Goal: Task Accomplishment & Management: Use online tool/utility

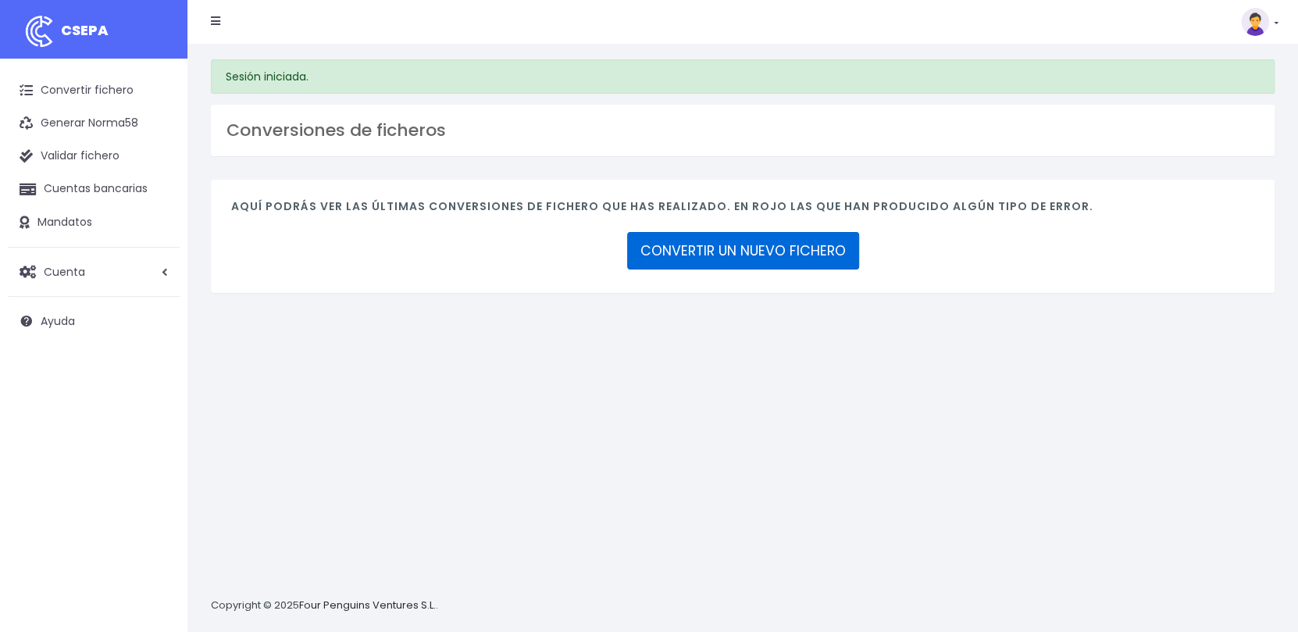
click at [744, 256] on link "CONVERTIR UN NUEVO FICHERO" at bounding box center [743, 250] width 232 height 37
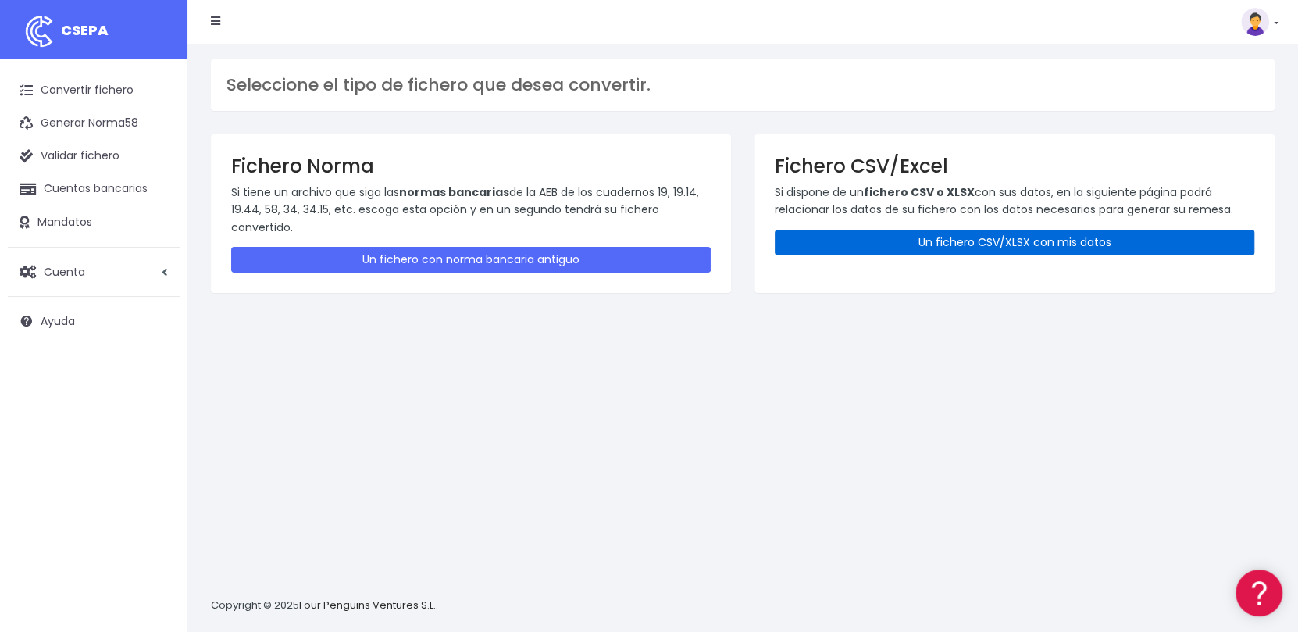
click at [1082, 237] on link "Un fichero CSV/XLSX con mis datos" at bounding box center [1015, 243] width 480 height 26
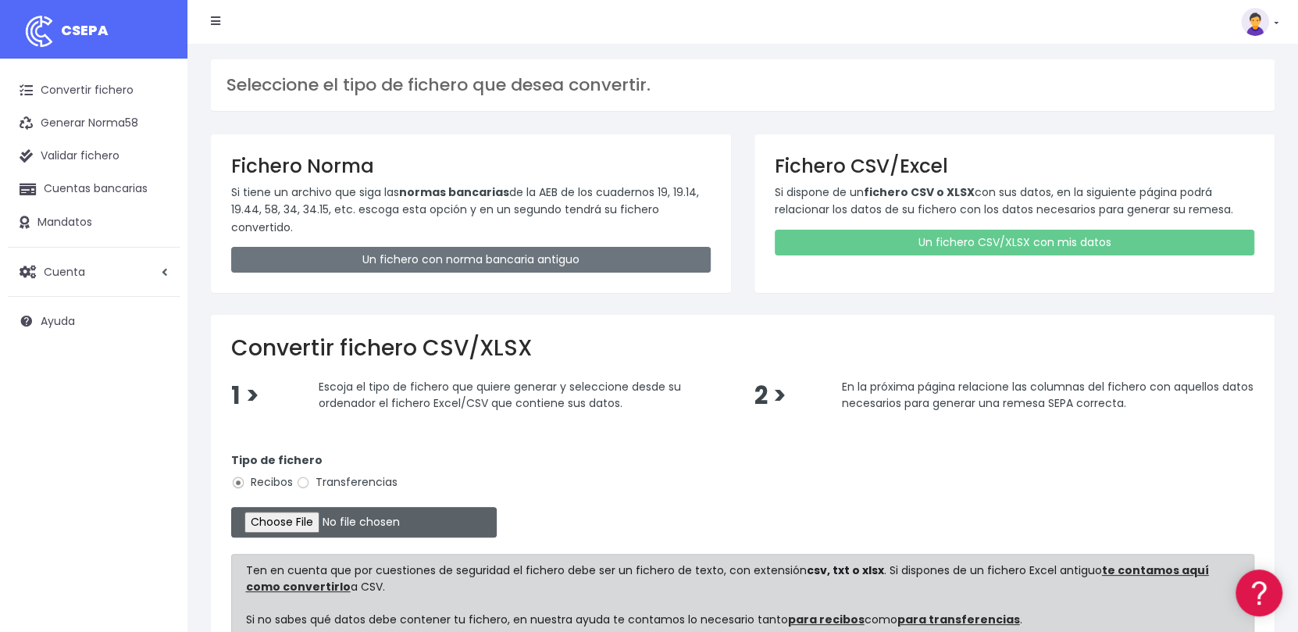
click at [301, 525] on input "file" at bounding box center [364, 522] width 266 height 30
type input "C:\fakepath\Remesa Gestion Septiembre 02-10-25.xlsx"
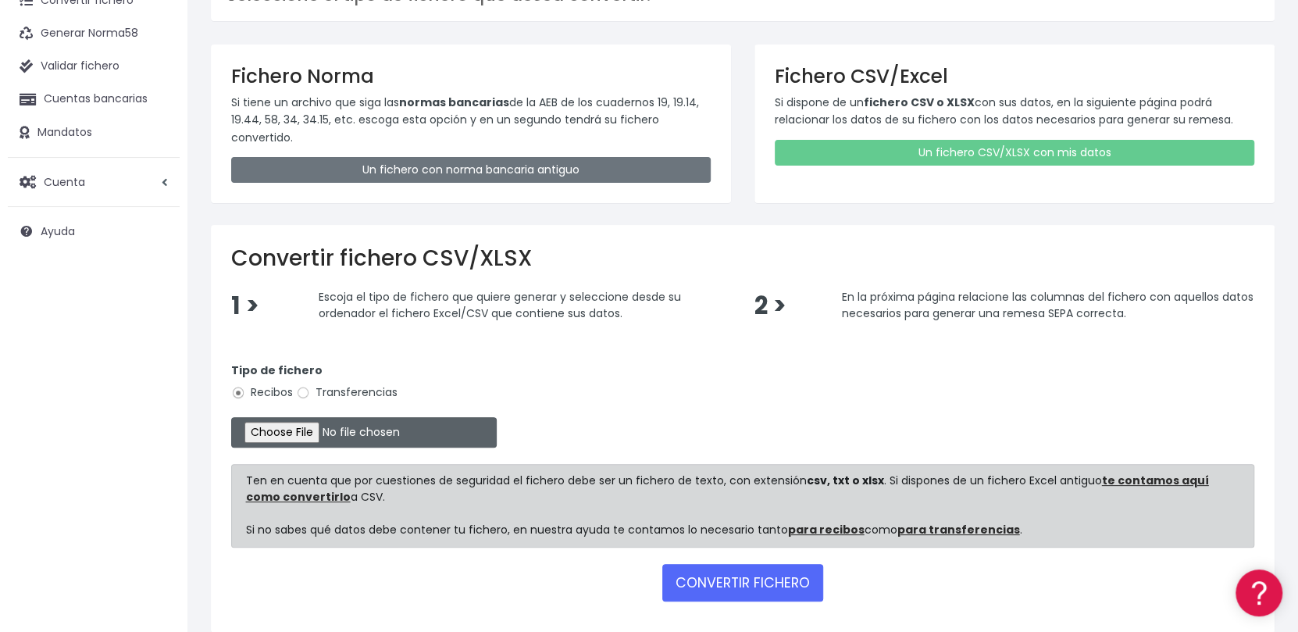
scroll to position [156, 0]
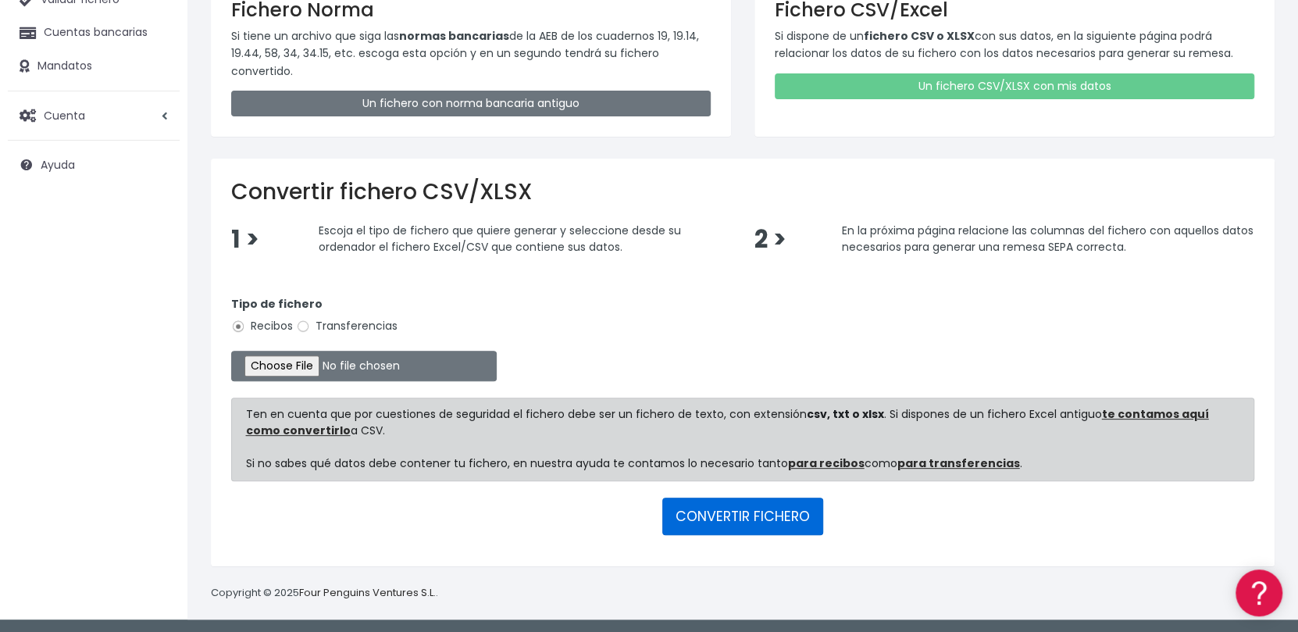
click at [761, 516] on button "CONVERTIR FICHERO" at bounding box center [742, 516] width 161 height 37
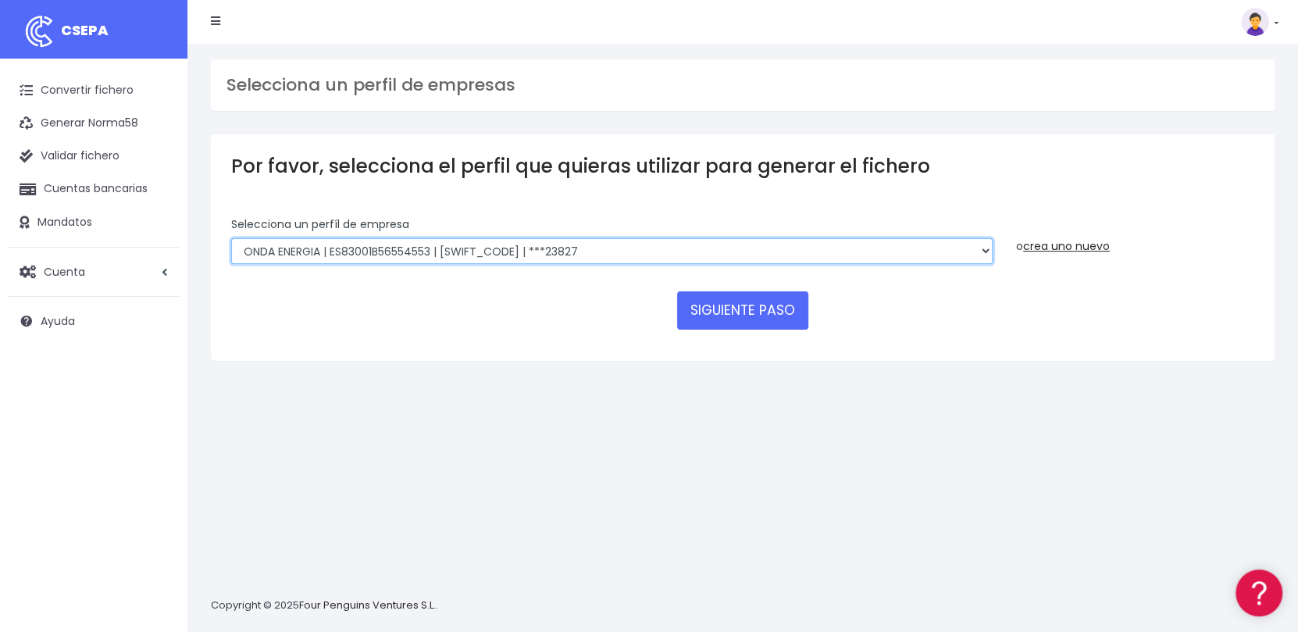
drag, startPoint x: 618, startPoint y: 252, endPoint x: 616, endPoint y: 262, distance: 9.7
click at [618, 252] on select "ONDA ENERGIA | ES83001B56554553 | CCRIES2AXXX | ***23827 AICAVE | ES18001B19731…" at bounding box center [612, 251] width 762 height 27
select select "2848"
click at [231, 238] on select "ONDA ENERGIA | ES83001B56554553 | CCRIES2AXXX | ***23827 AICAVE | ES18001B19731…" at bounding box center [612, 251] width 762 height 27
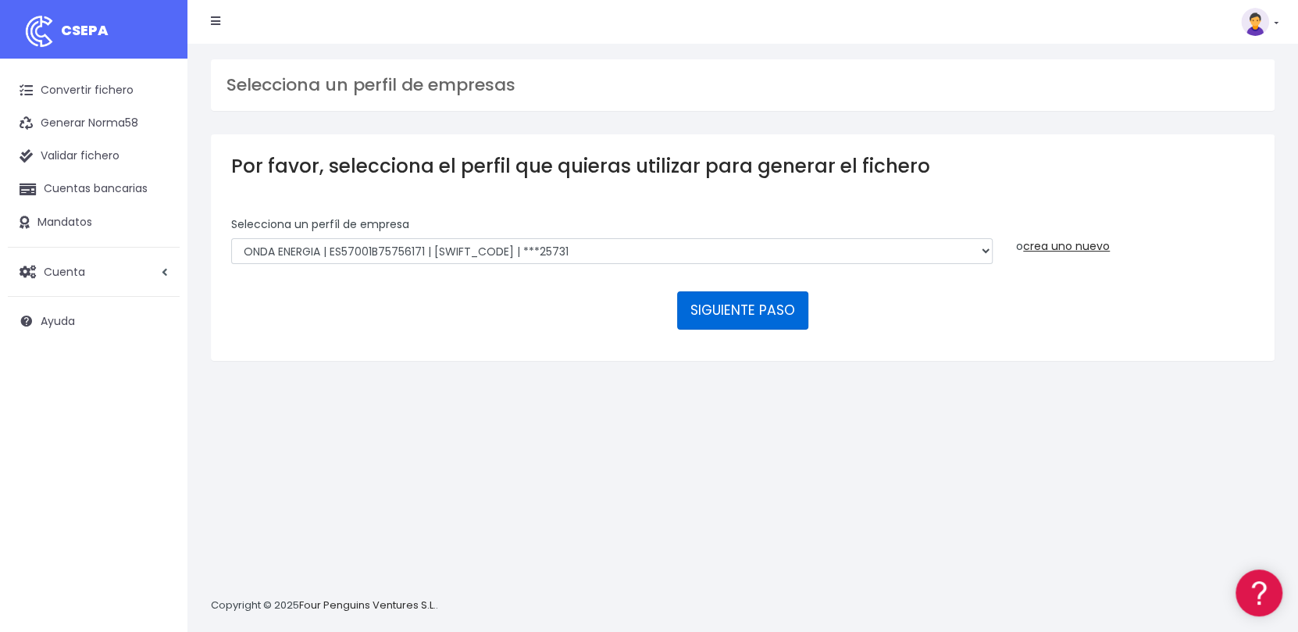
click at [717, 312] on button "SIGUIENTE PASO" at bounding box center [742, 309] width 131 height 37
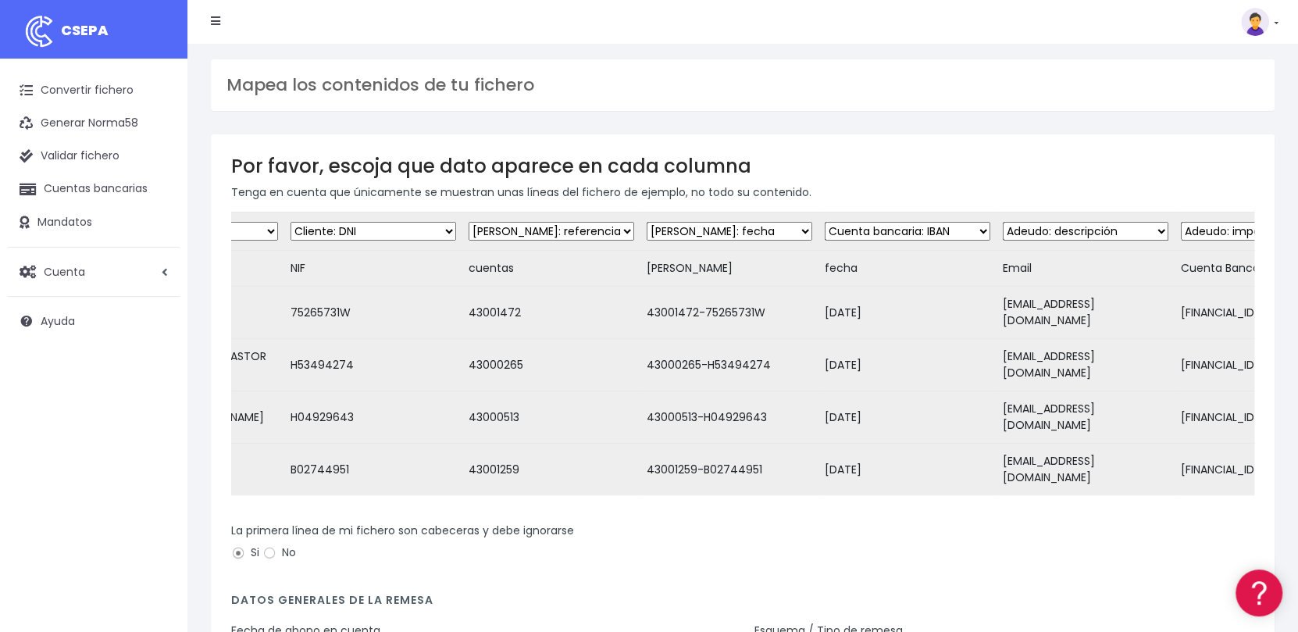
scroll to position [0, 298]
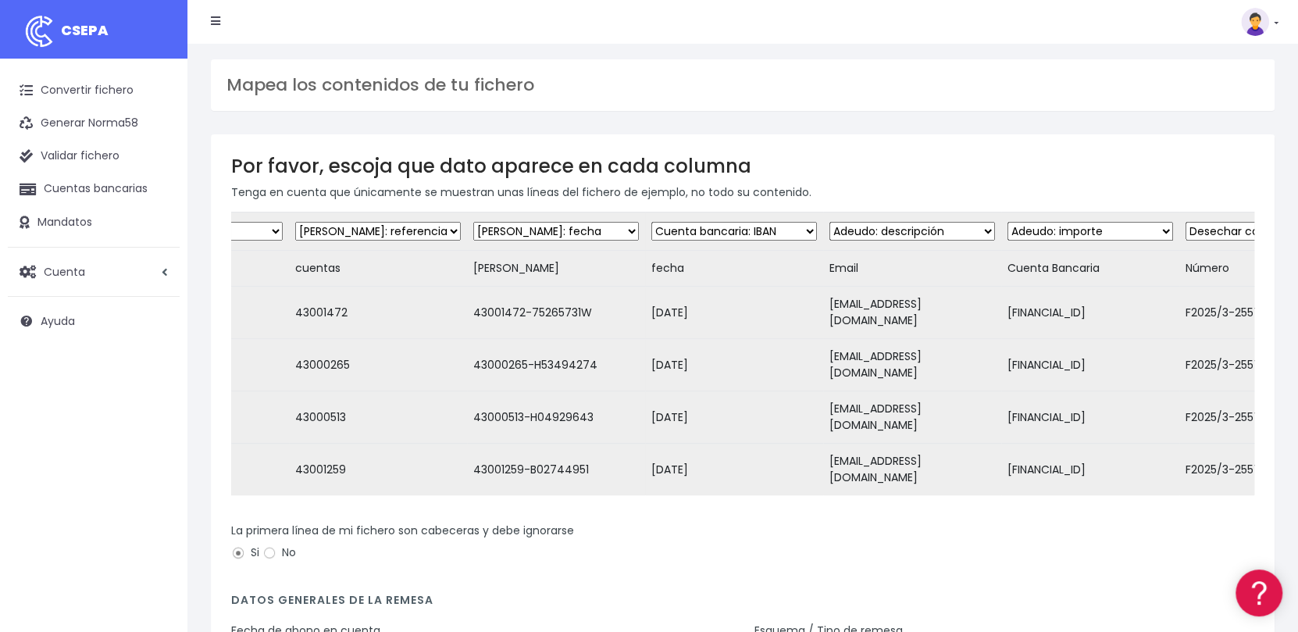
click at [838, 226] on select "Desechar campo Cliente: nombre Cliente: DNI Cliente: Email Cliente: Dirección C…" at bounding box center [913, 231] width 166 height 19
select select "dismiss"
click at [830, 222] on select "Desechar campo Cliente: nombre Cliente: DNI Cliente: Email Cliente: Dirección C…" at bounding box center [913, 231] width 166 height 19
click at [1038, 234] on select "Desechar campo Cliente: nombre Cliente: DNI Cliente: Email Cliente: Dirección C…" at bounding box center [1091, 231] width 166 height 19
select select "iban"
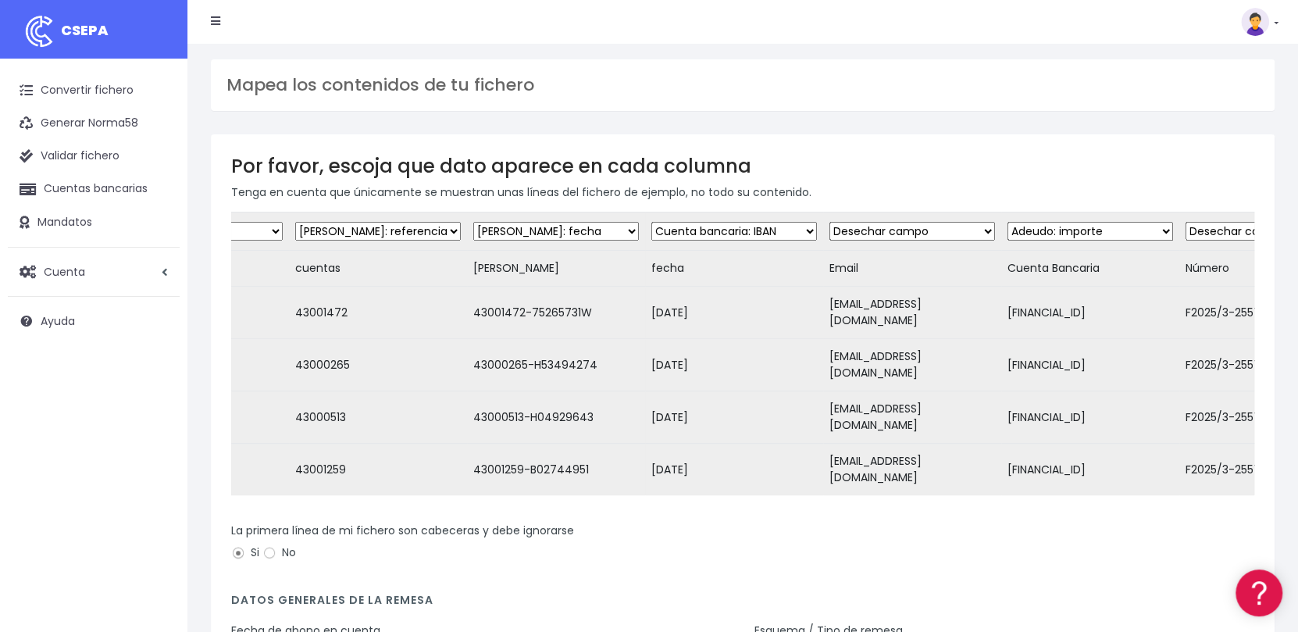
click at [1008, 222] on select "Desechar campo Cliente: nombre Cliente: DNI Cliente: Email Cliente: Dirección C…" at bounding box center [1091, 231] width 166 height 19
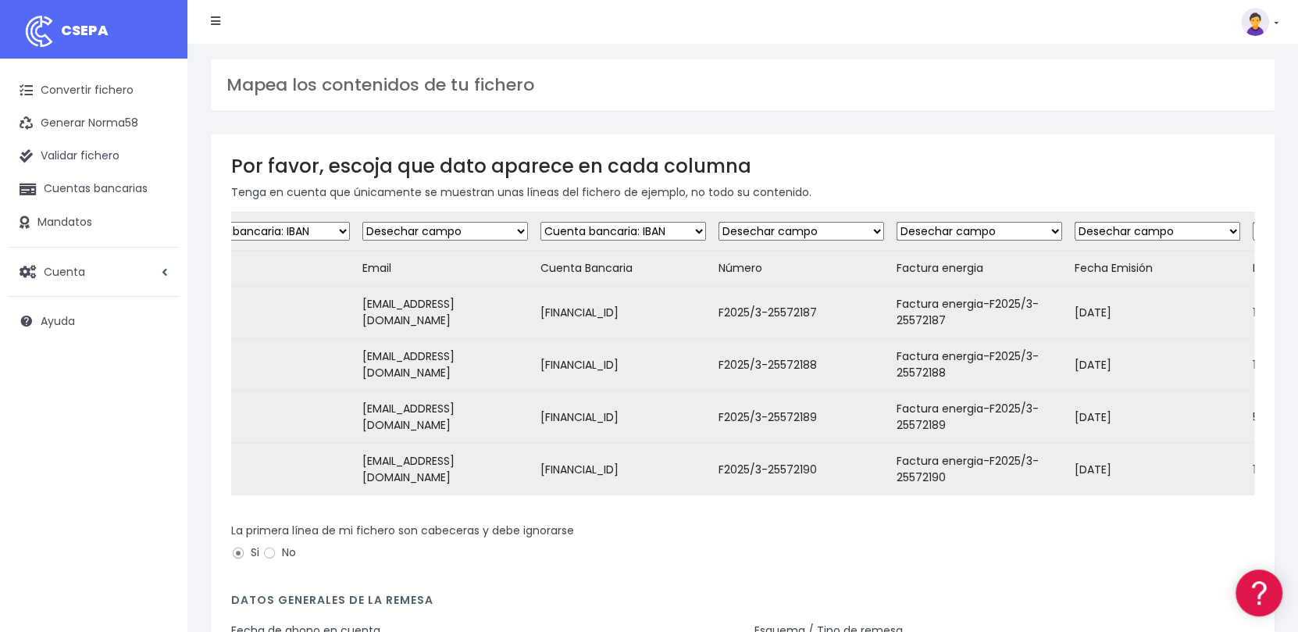
scroll to position [0, 776]
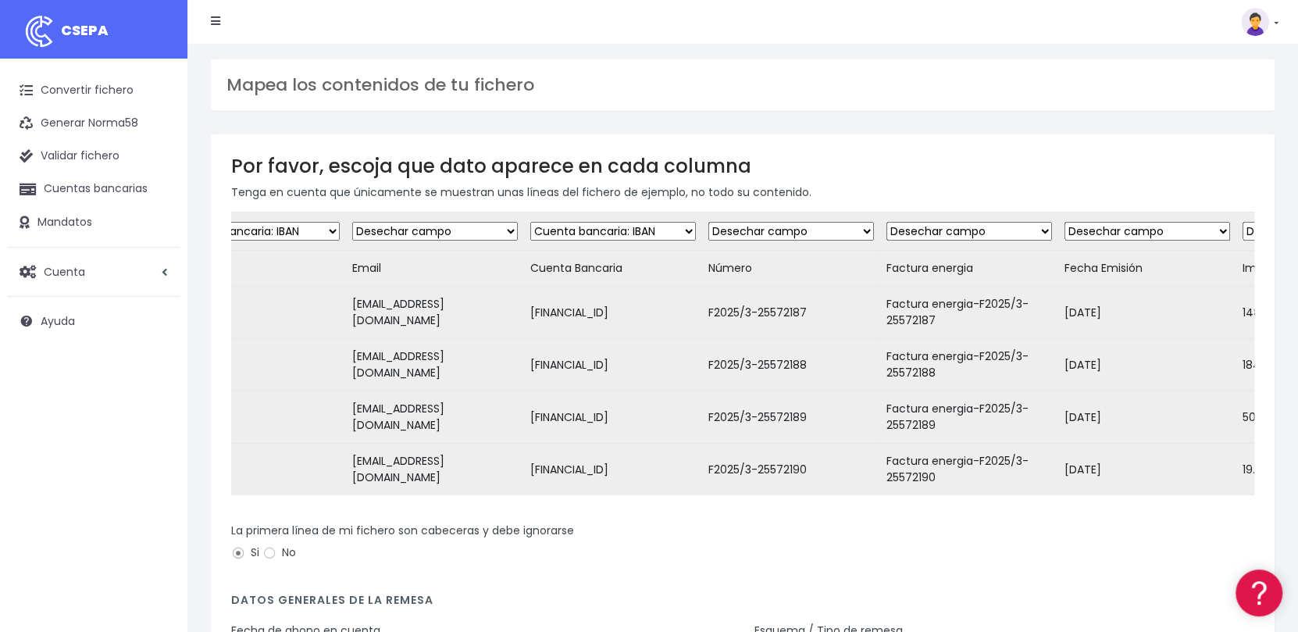
click at [887, 228] on select "Desechar campo Cliente: nombre Cliente: DNI Cliente: Email Cliente: Dirección C…" at bounding box center [970, 231] width 166 height 19
select select "description"
click at [887, 222] on select "Desechar campo Cliente: nombre Cliente: DNI Cliente: Email Cliente: Dirección C…" at bounding box center [970, 231] width 166 height 19
click at [1065, 231] on select "Desechar campo Cliente: nombre Cliente: DNI Cliente: Email Cliente: Dirección C…" at bounding box center [1148, 231] width 166 height 19
click at [1065, 222] on select "Desechar campo Cliente: nombre Cliente: DNI Cliente: Email Cliente: Dirección C…" at bounding box center [1148, 231] width 166 height 19
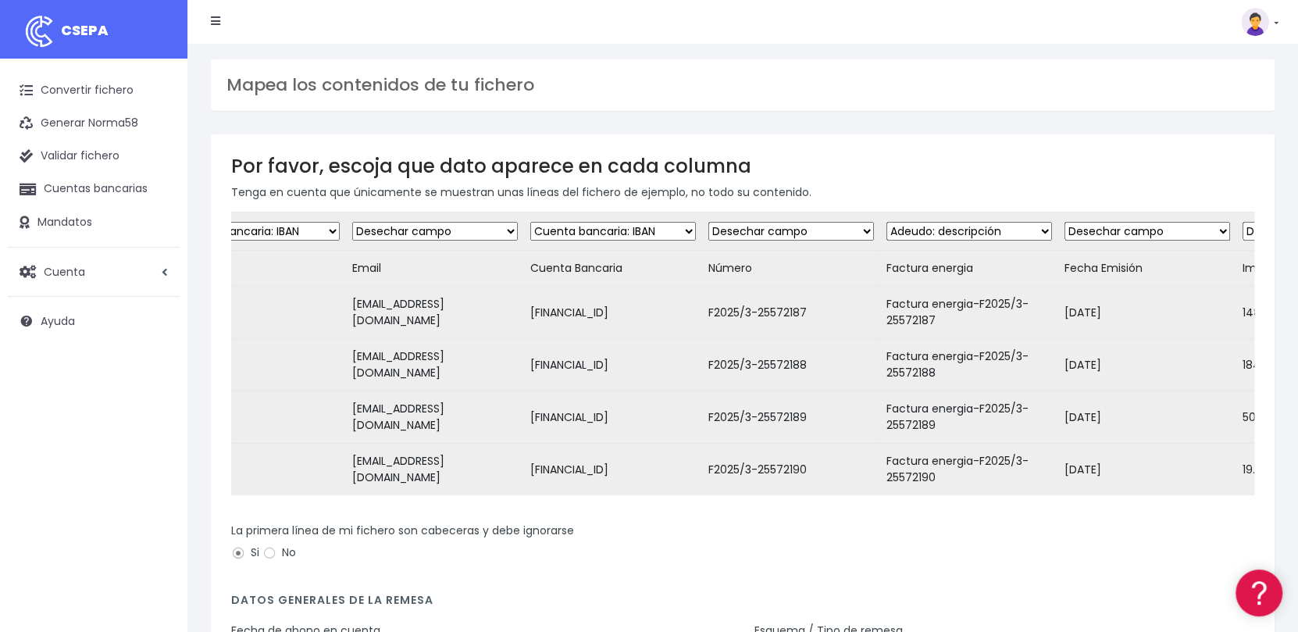
drag, startPoint x: 1189, startPoint y: 227, endPoint x: 1194, endPoint y: 234, distance: 9.5
select select "amount"
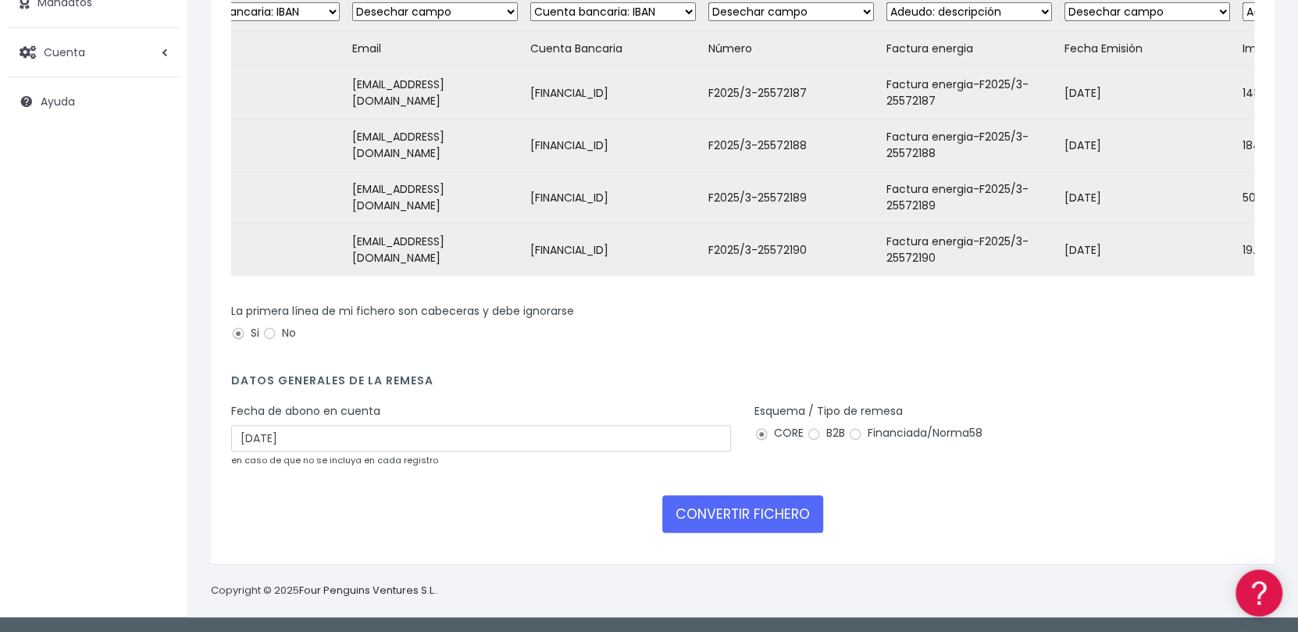
scroll to position [230, 0]
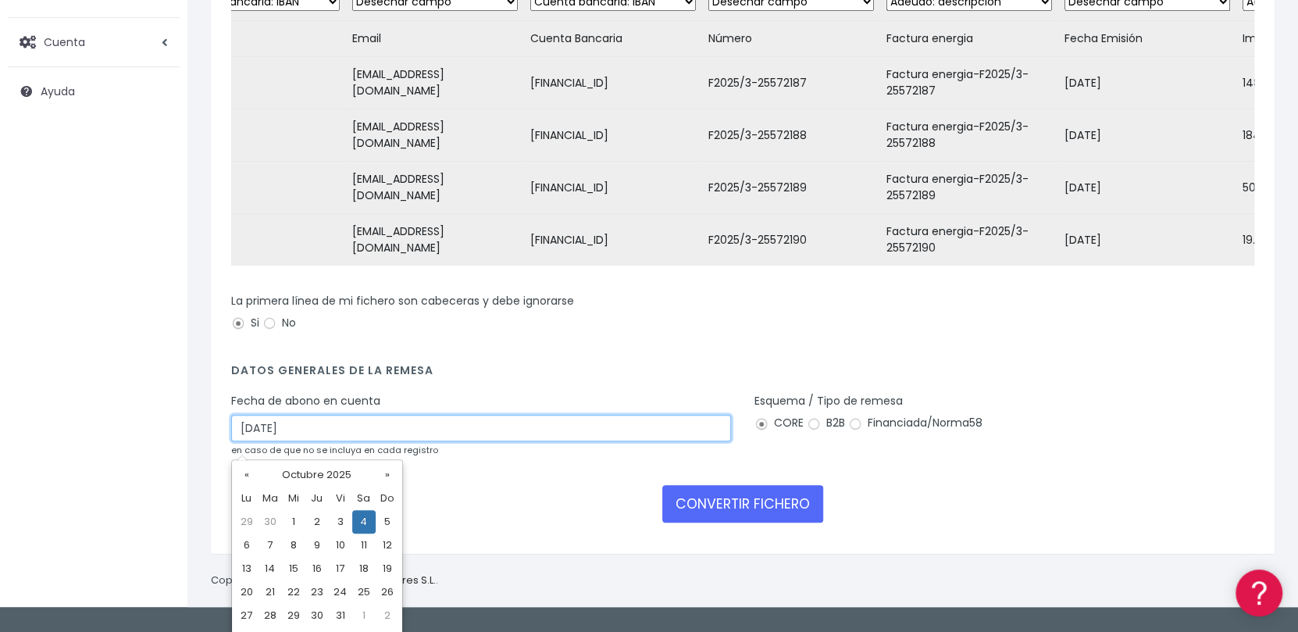
click at [305, 441] on input "04/10/2025" at bounding box center [481, 428] width 500 height 27
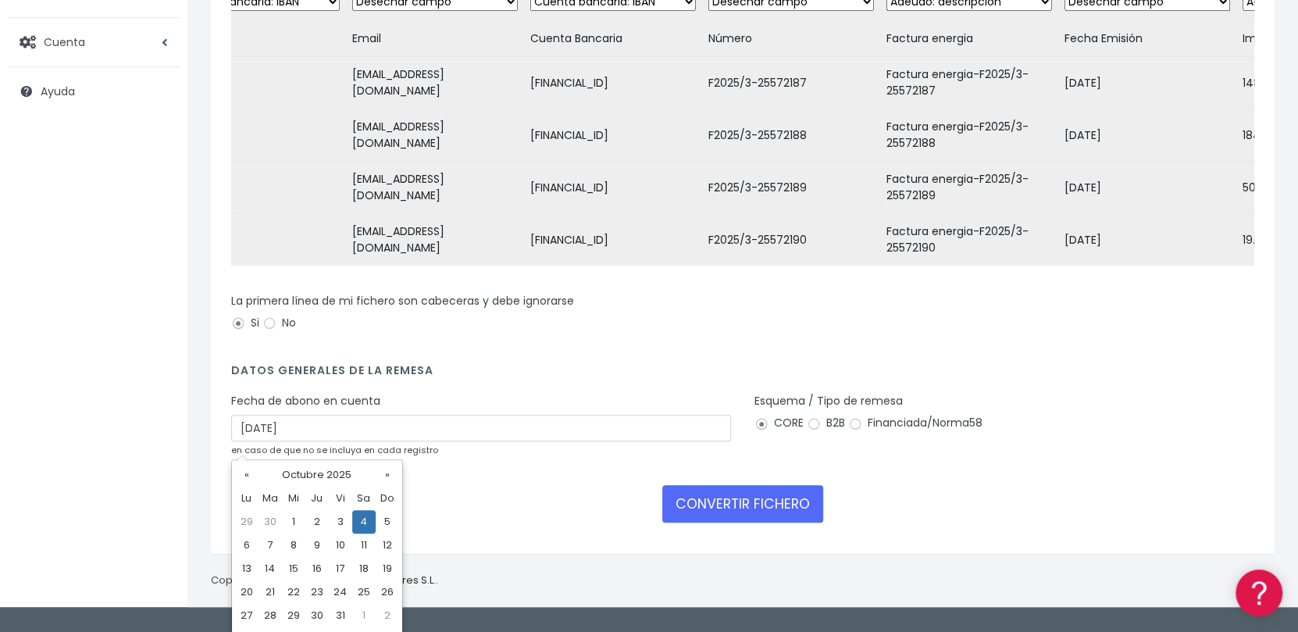
click at [345, 522] on td "3" at bounding box center [340, 521] width 23 height 23
type input "03/10/2025"
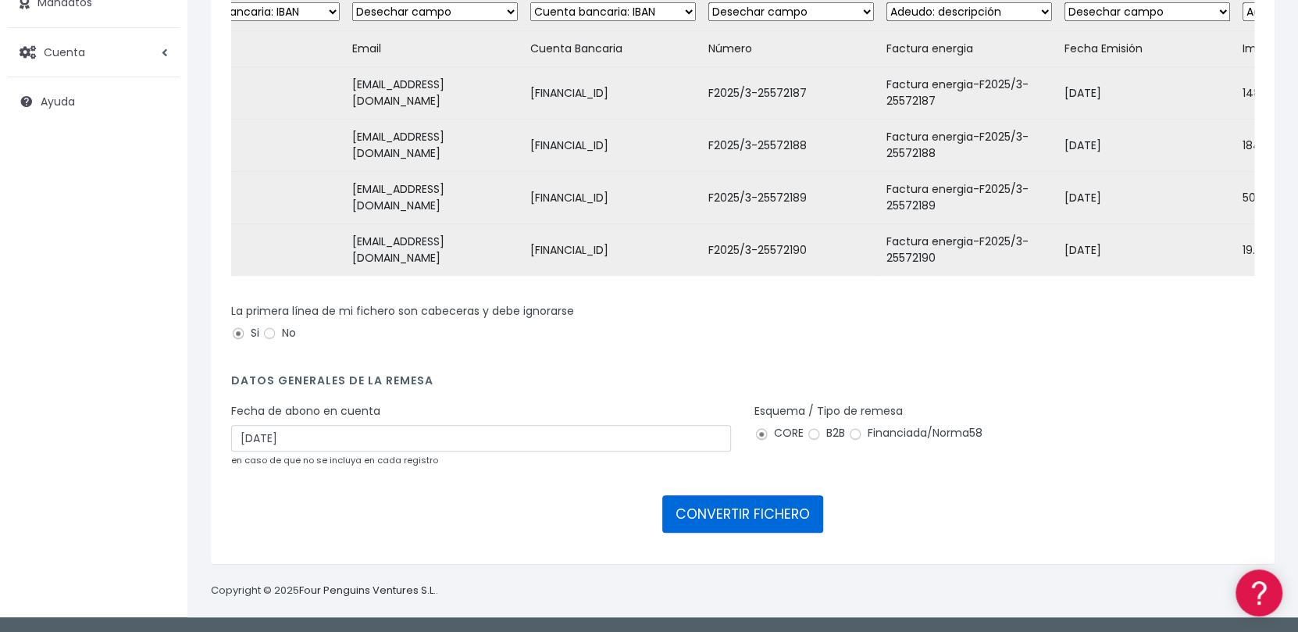
click at [735, 510] on button "CONVERTIR FICHERO" at bounding box center [742, 513] width 161 height 37
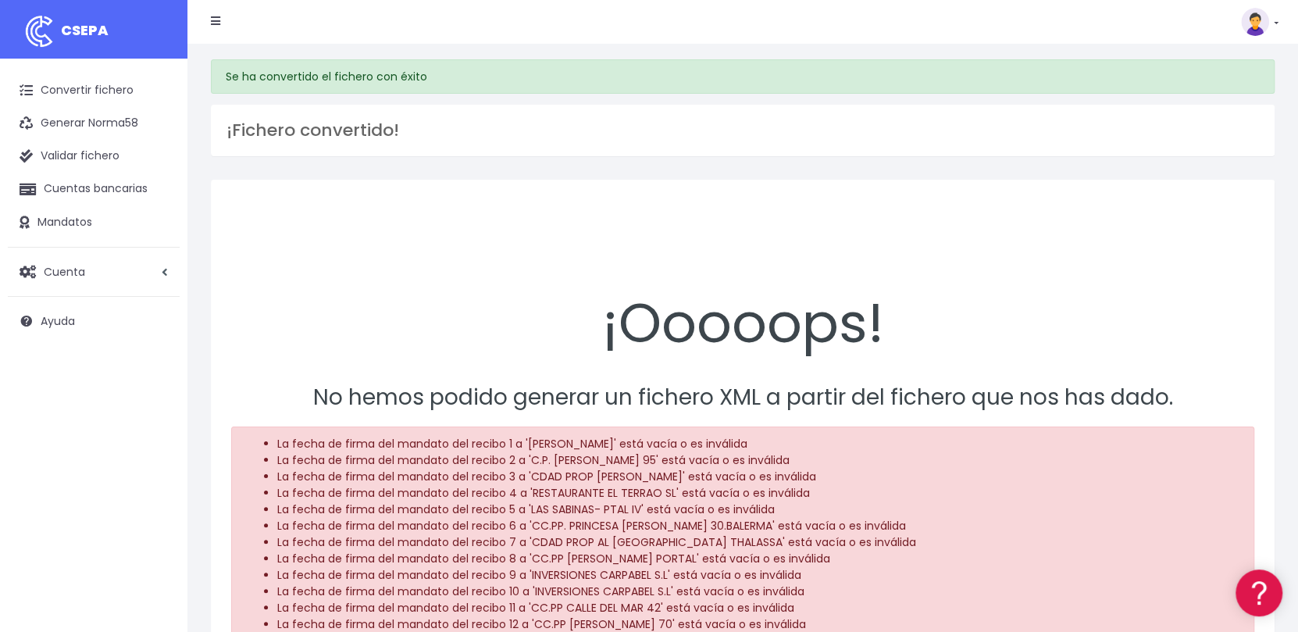
click at [94, 17] on link "CSEPA" at bounding box center [93, 29] width 187 height 59
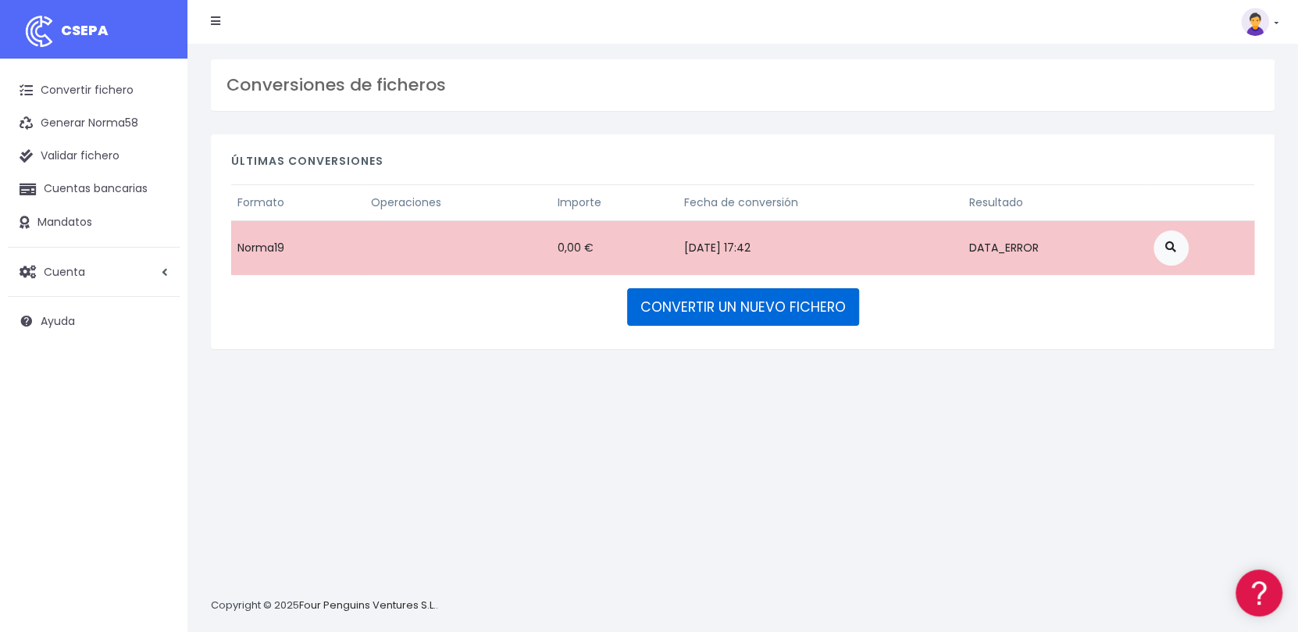
click at [698, 302] on link "CONVERTIR UN NUEVO FICHERO" at bounding box center [743, 306] width 232 height 37
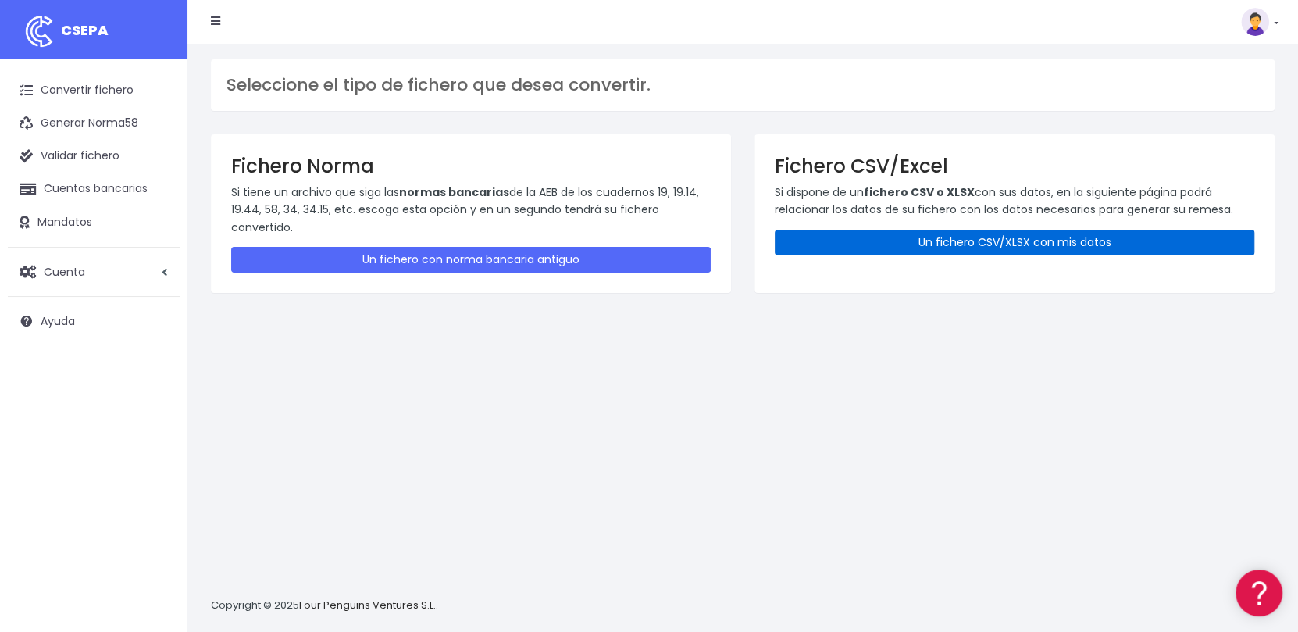
click at [915, 242] on link "Un fichero CSV/XLSX con mis datos" at bounding box center [1015, 243] width 480 height 26
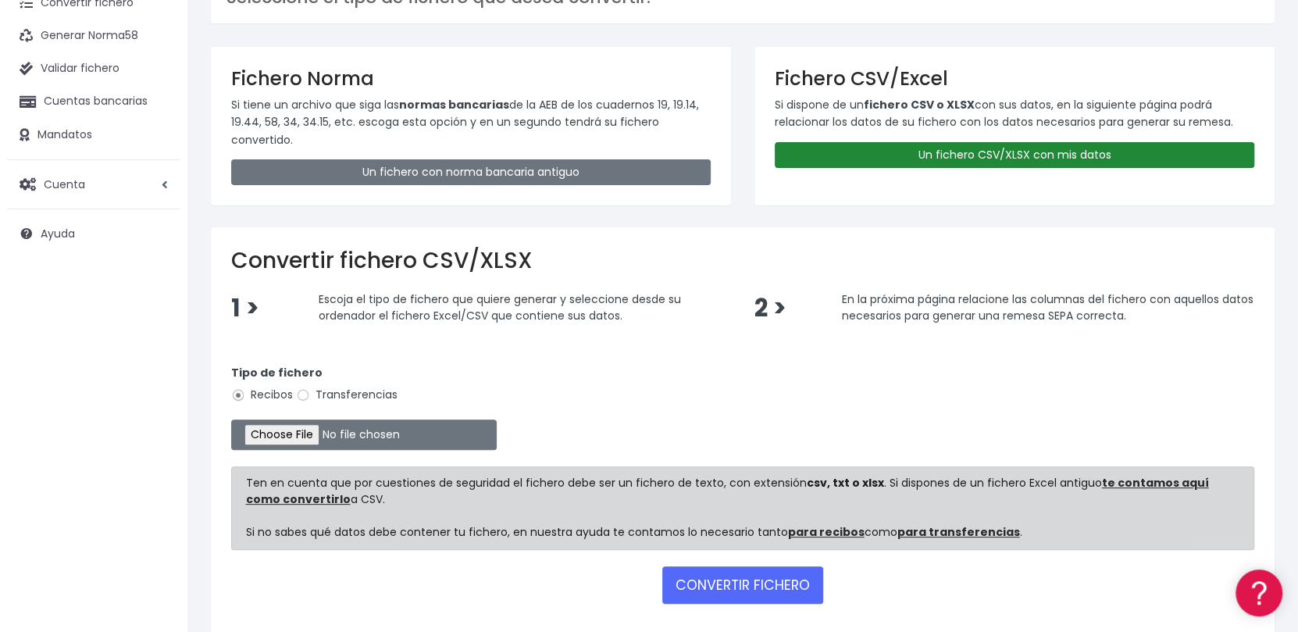
scroll to position [156, 0]
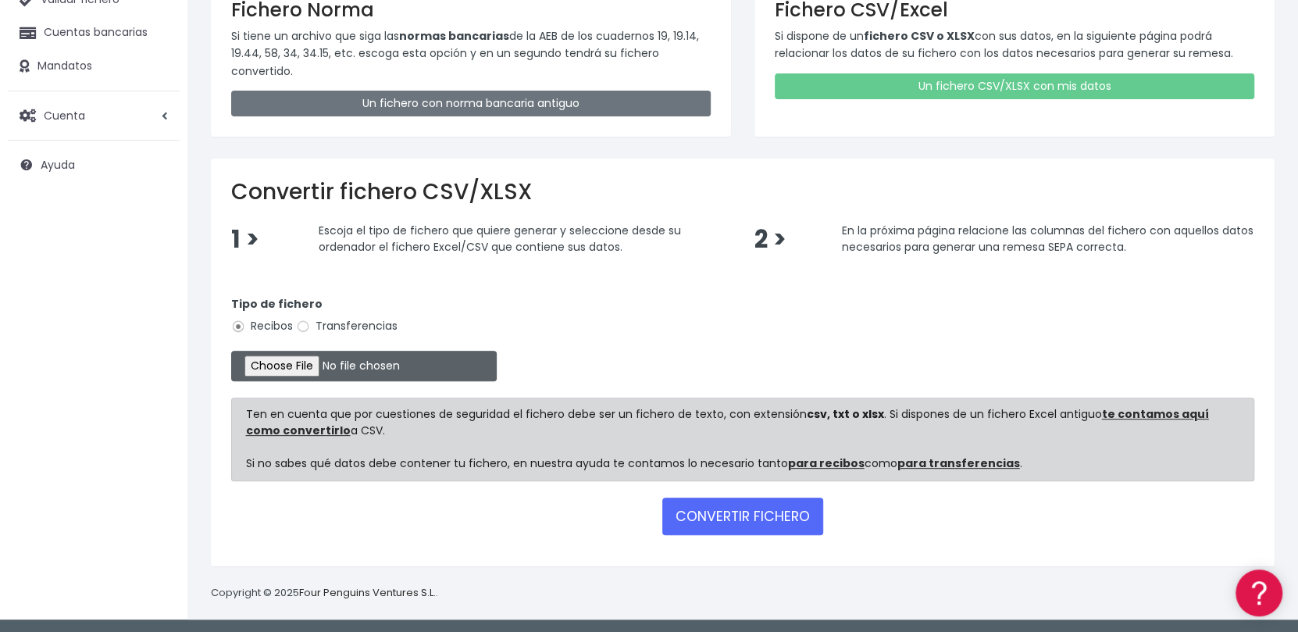
click at [323, 367] on input "file" at bounding box center [364, 366] width 266 height 30
type input "C:\fakepath\Remesa Gestion Septiembre 02-10-25.xlsx"
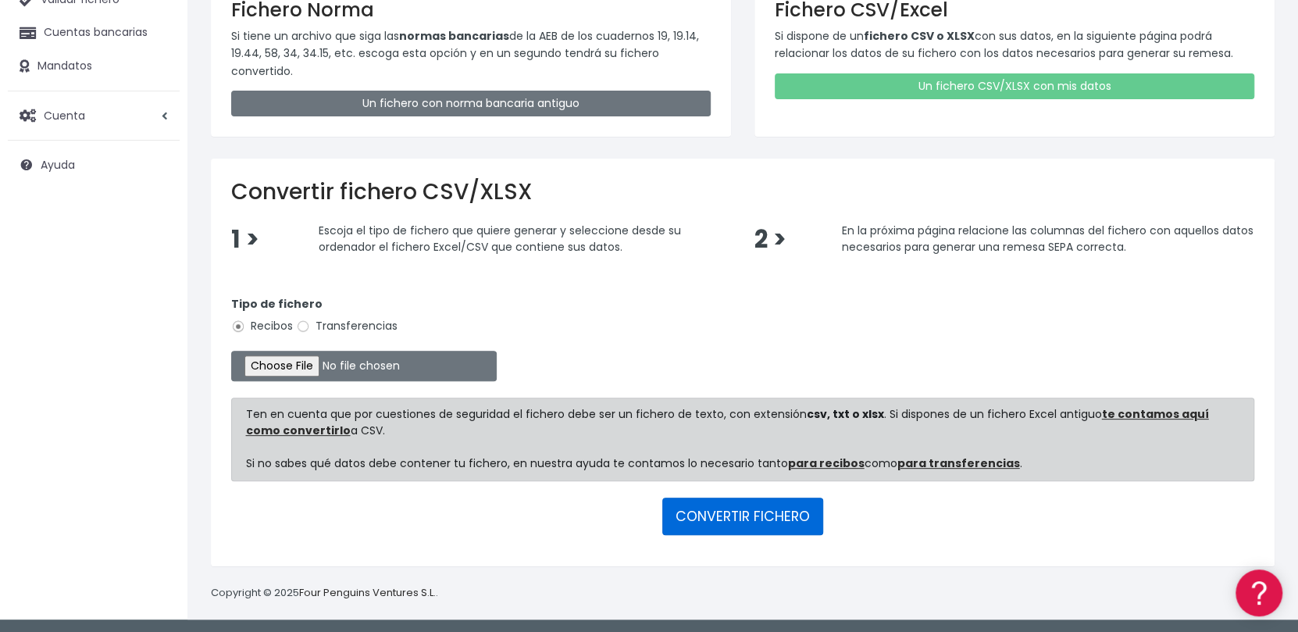
click at [755, 521] on button "CONVERTIR FICHERO" at bounding box center [742, 516] width 161 height 37
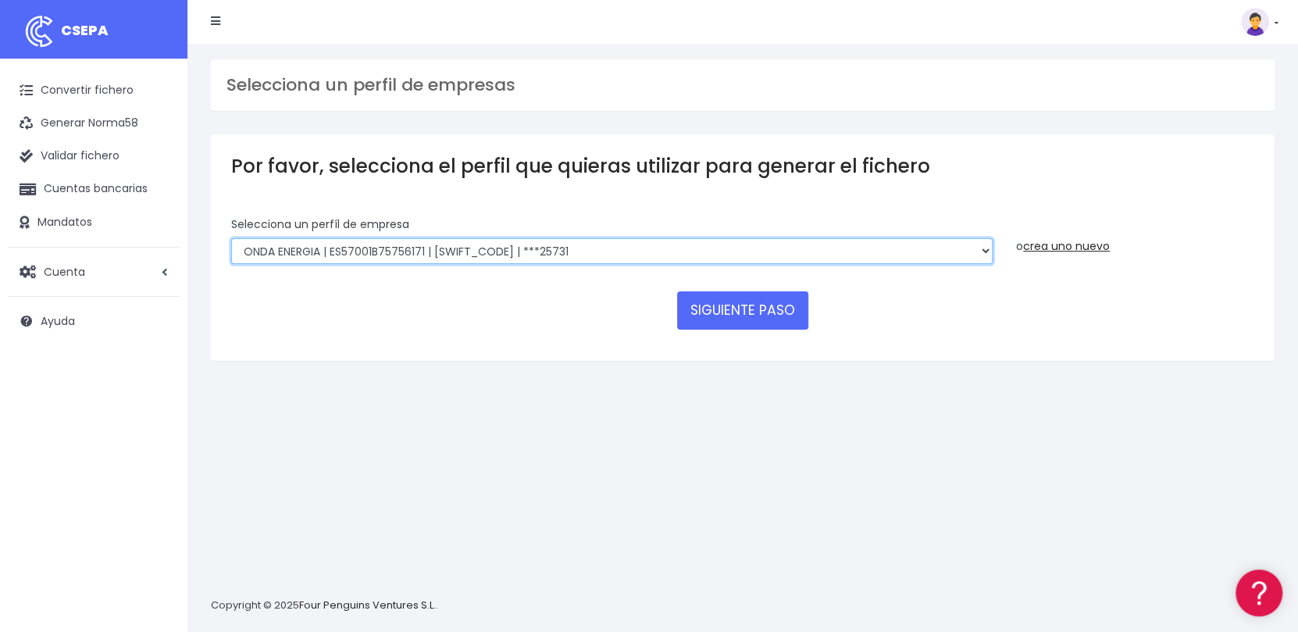
click at [792, 251] on select "ONDA ENERGIA | ES83001B56554553 | CCRIES2AXXX | ***23827 AICAVE | ES18001B19731…" at bounding box center [612, 251] width 762 height 27
click at [231, 238] on select "ONDA ENERGIA | ES83001B56554553 | CCRIES2AXXX | ***23827 AICAVE | ES18001B19731…" at bounding box center [612, 251] width 762 height 27
click at [760, 262] on select "ONDA ENERGIA | ES83001B56554553 | CCRIES2AXXX | ***23827 AICAVE | ES18001B19731…" at bounding box center [612, 251] width 762 height 27
click at [755, 240] on select "ONDA ENERGIA | ES83001B56554553 | CCRIES2AXXX | ***23827 AICAVE | ES18001B19731…" at bounding box center [612, 251] width 762 height 27
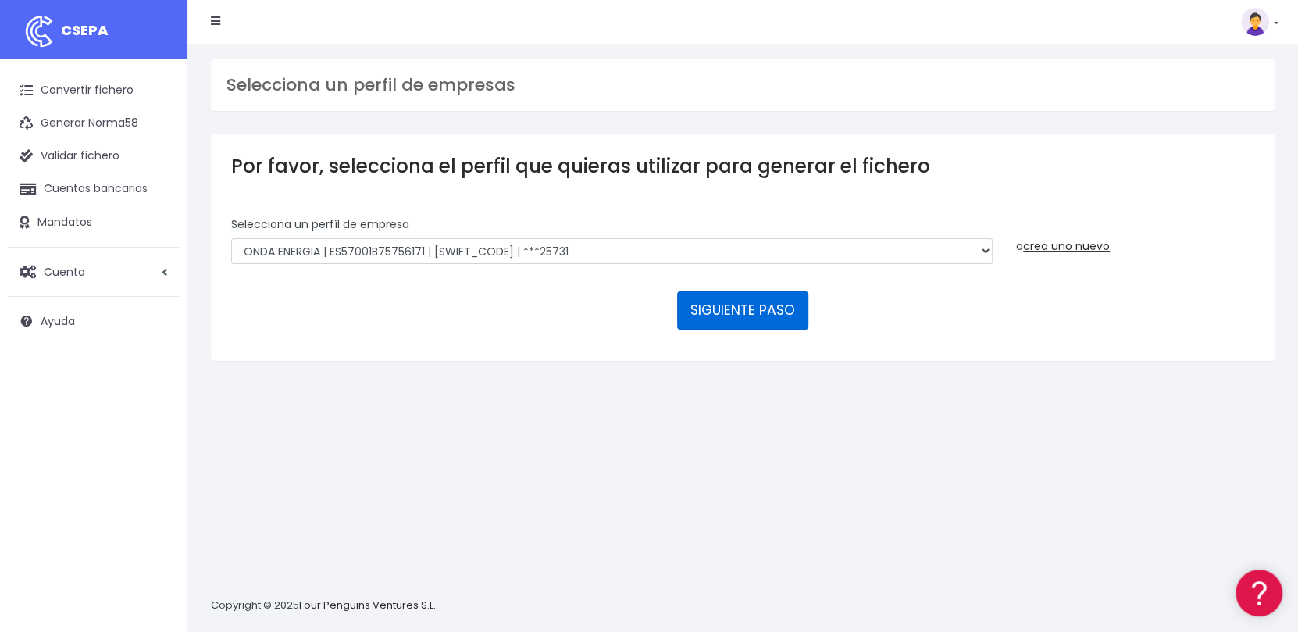
click at [731, 308] on button "SIGUIENTE PASO" at bounding box center [742, 309] width 131 height 37
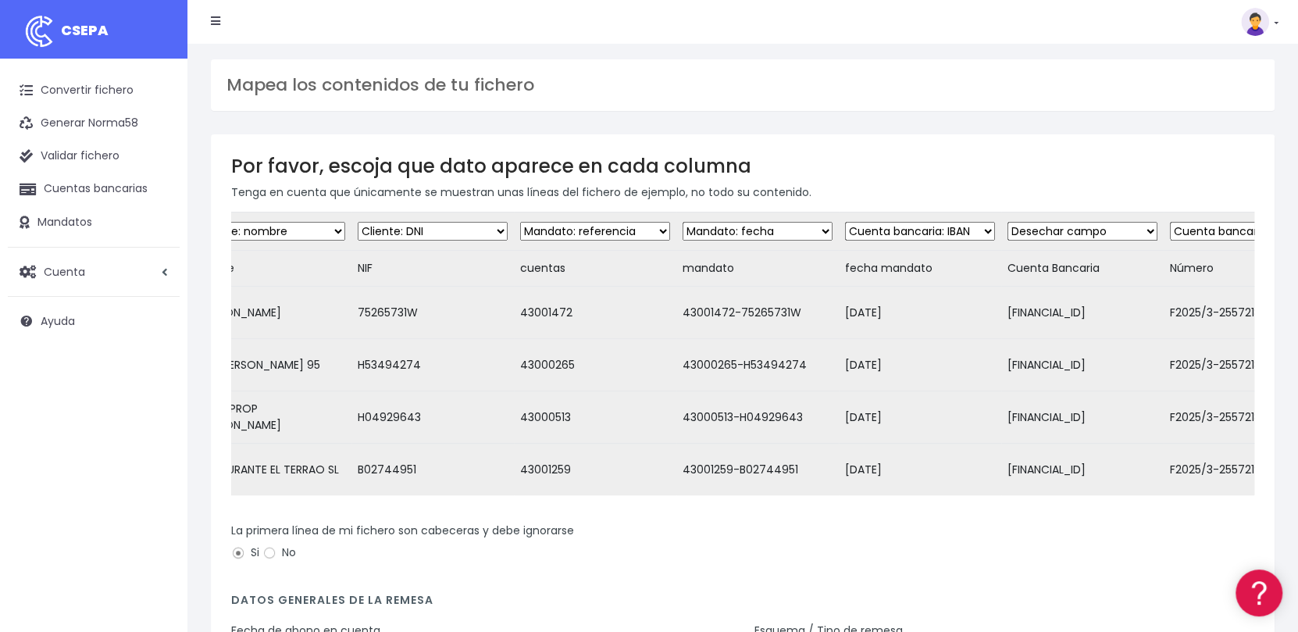
scroll to position [0, 52]
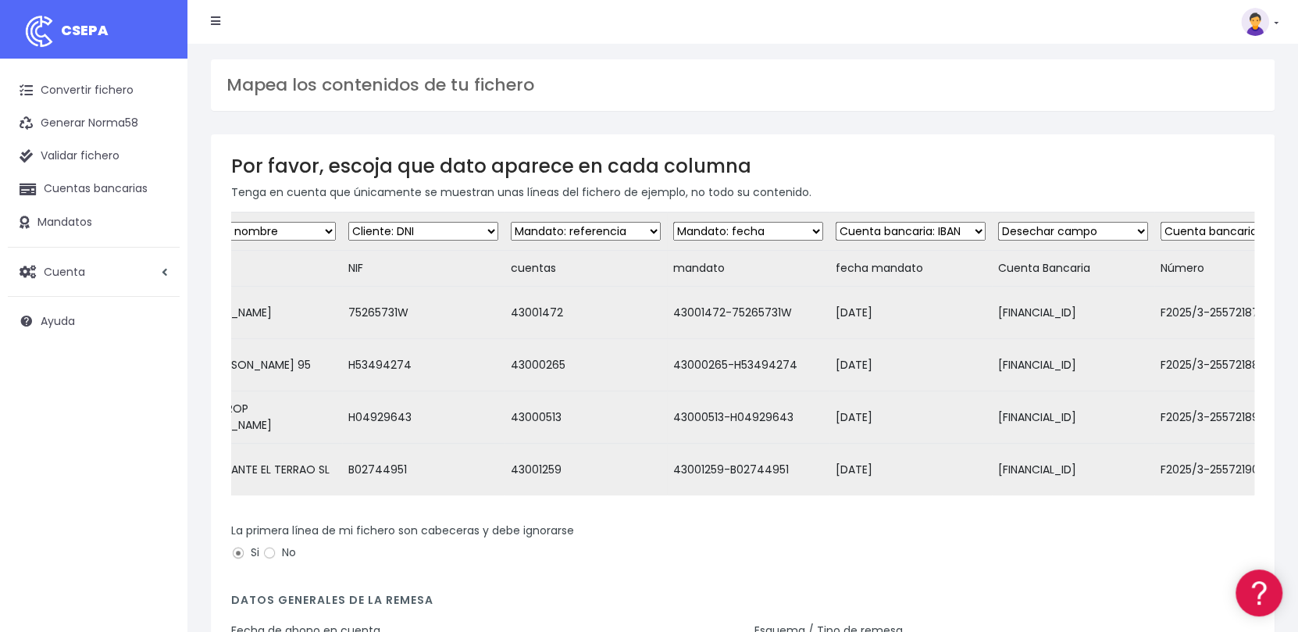
click at [628, 232] on select "Desechar campo Cliente: nombre Cliente: DNI Cliente: Email Cliente: Dirección C…" at bounding box center [586, 231] width 150 height 19
select select "dismiss"
click at [511, 222] on select "Desechar campo Cliente: nombre Cliente: DNI Cliente: Email Cliente: Dirección C…" at bounding box center [586, 231] width 150 height 19
click at [781, 230] on select "Desechar campo Cliente: nombre Cliente: DNI Cliente: Email Cliente: Dirección C…" at bounding box center [748, 231] width 150 height 19
select select "mandate_reference"
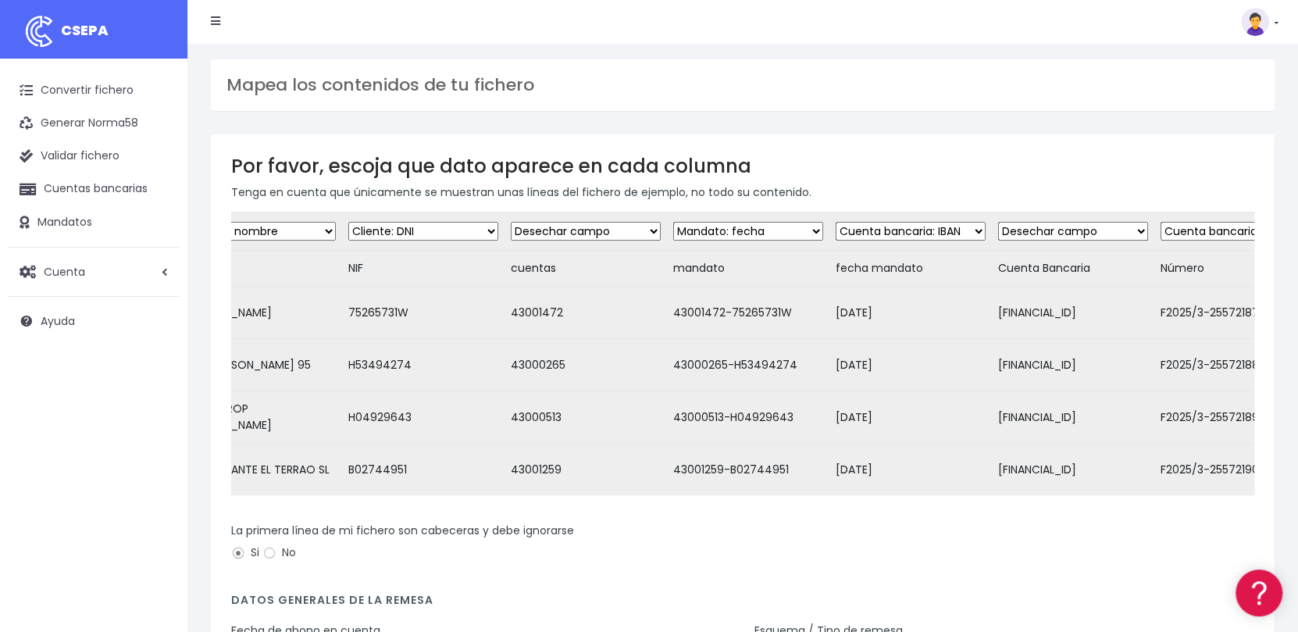
click at [673, 222] on select "Desechar campo Cliente: nombre Cliente: DNI Cliente: Email Cliente: Dirección C…" at bounding box center [748, 231] width 150 height 19
click at [953, 231] on select "Desechar campo Cliente: nombre Cliente: DNI Cliente: Email Cliente: Dirección C…" at bounding box center [911, 231] width 150 height 19
select select "mandate_signed_at"
click at [836, 222] on select "Desechar campo Cliente: nombre Cliente: DNI Cliente: Email Cliente: Dirección C…" at bounding box center [911, 231] width 150 height 19
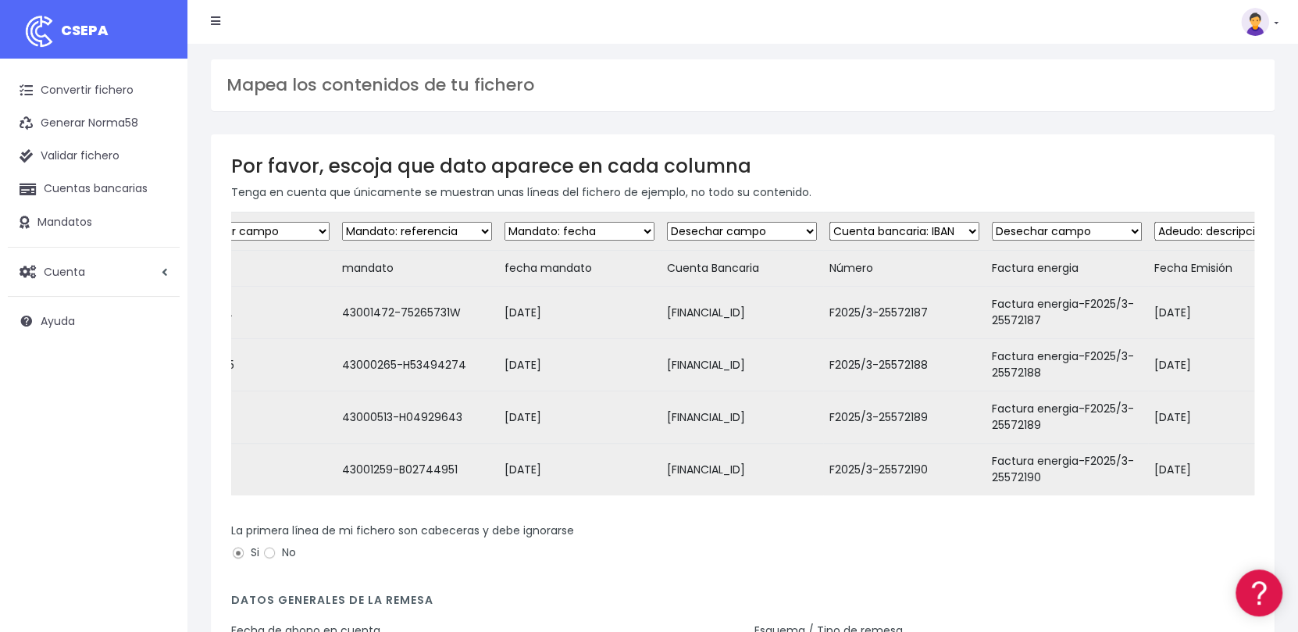
scroll to position [0, 439]
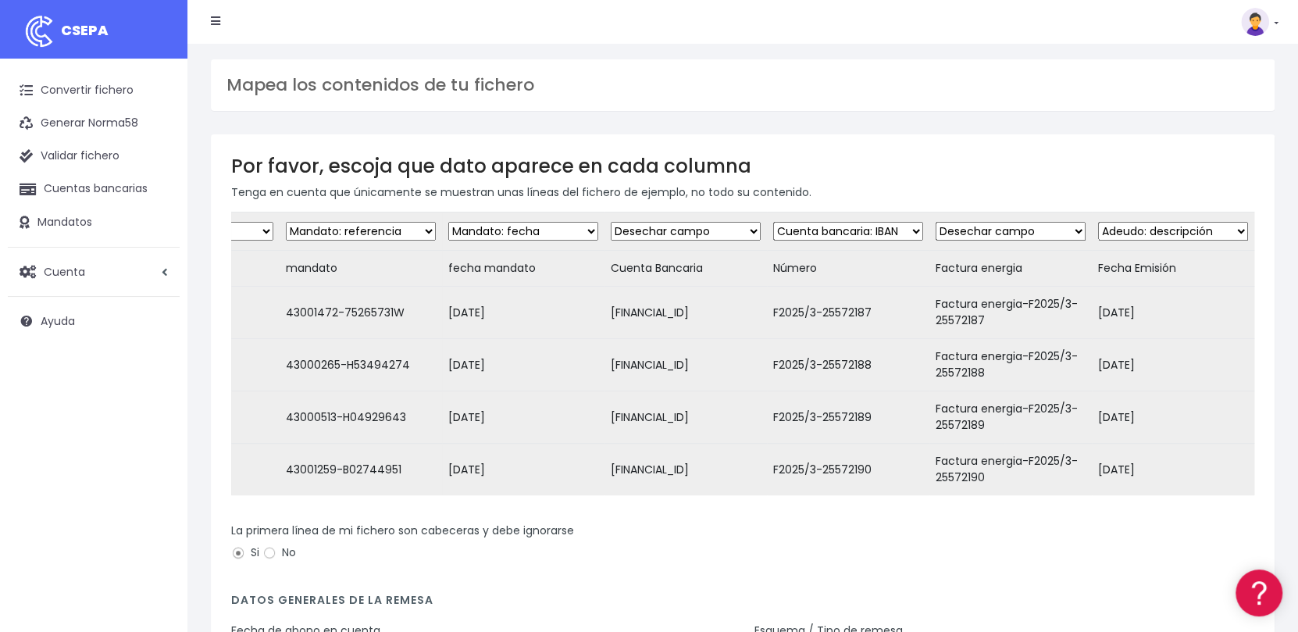
click at [714, 230] on select "Desechar campo Cliente: nombre Cliente: DNI Cliente: Email Cliente: Dirección C…" at bounding box center [686, 231] width 150 height 19
select select "iban"
click at [611, 222] on select "Desechar campo Cliente: nombre Cliente: DNI Cliente: Email Cliente: Dirección C…" at bounding box center [686, 231] width 150 height 19
click at [862, 229] on select "Desechar campo Cliente: nombre Cliente: DNI Cliente: Email Cliente: Dirección C…" at bounding box center [848, 231] width 150 height 19
select select "dismiss"
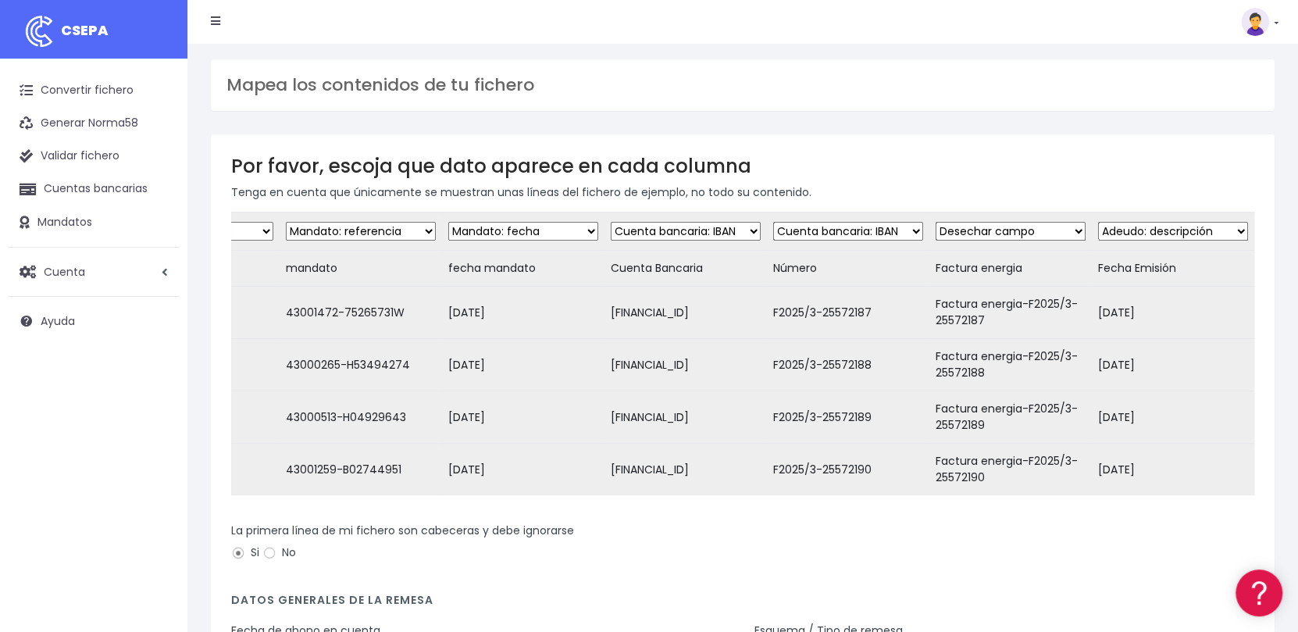
click at [773, 222] on select "Desechar campo Cliente: nombre Cliente: DNI Cliente: Email Cliente: Dirección C…" at bounding box center [848, 231] width 150 height 19
drag, startPoint x: 1054, startPoint y: 227, endPoint x: 1049, endPoint y: 236, distance: 10.5
click at [1054, 227] on select "Desechar campo Cliente: nombre Cliente: DNI Cliente: Email Cliente: Dirección C…" at bounding box center [1011, 231] width 150 height 19
select select "description"
click at [936, 222] on select "Desechar campo Cliente: nombre Cliente: DNI Cliente: Email Cliente: Dirección C…" at bounding box center [1011, 231] width 150 height 19
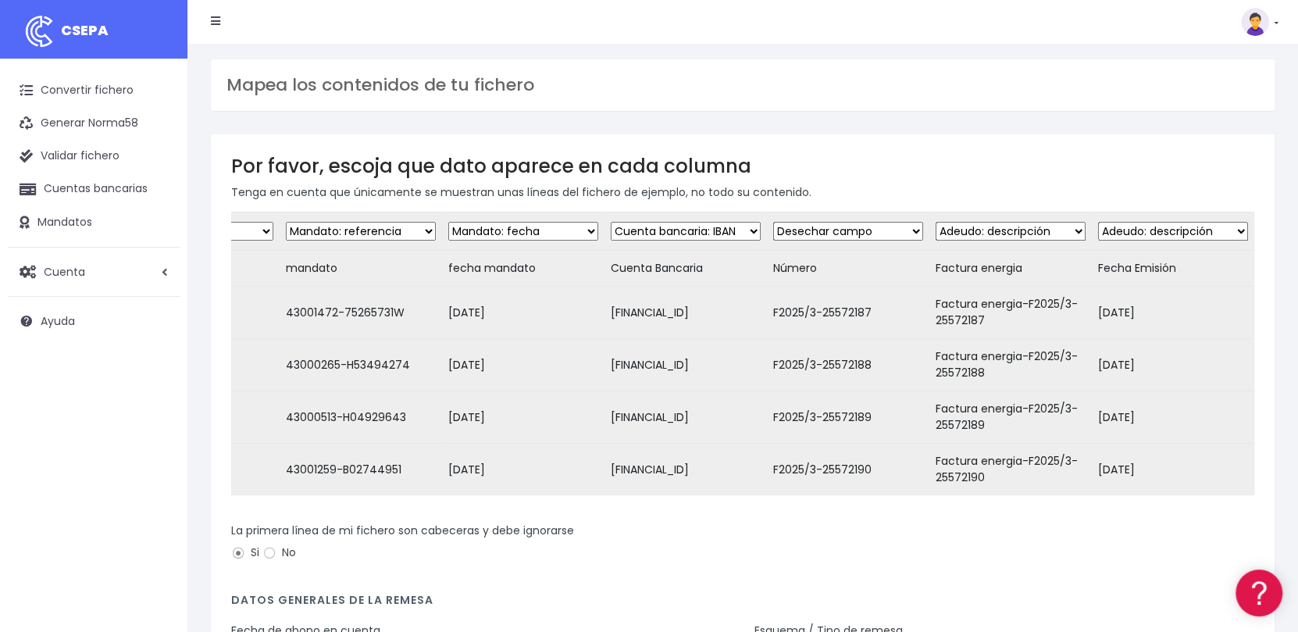
scroll to position [0, 603]
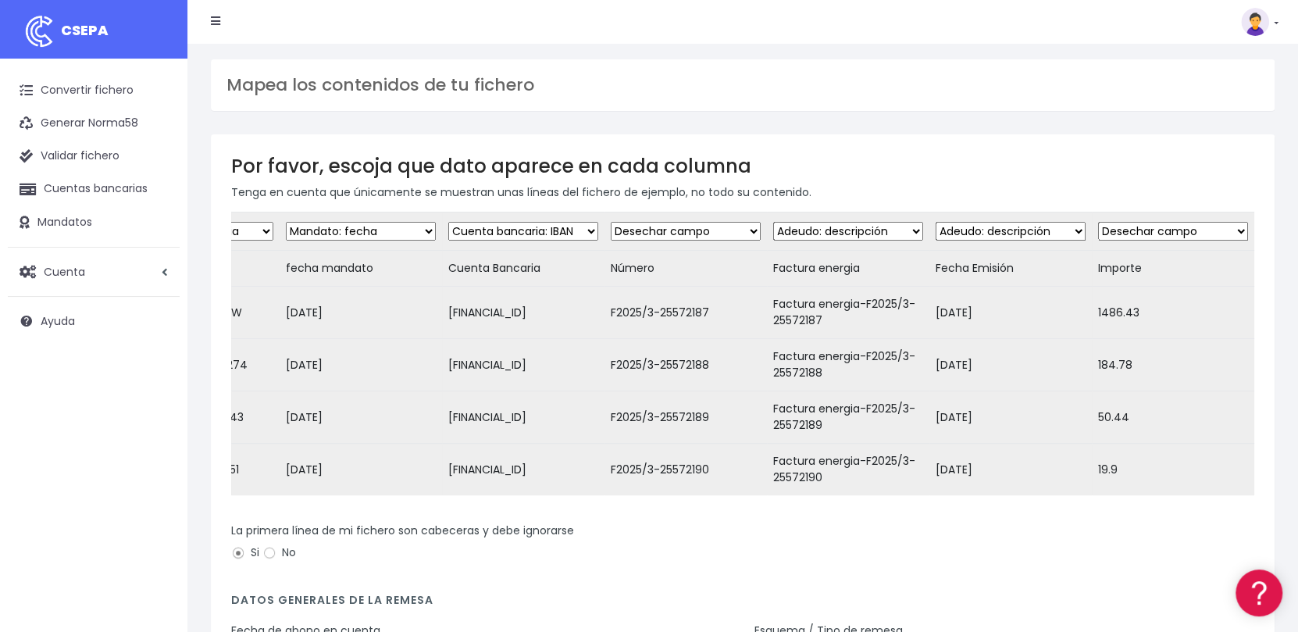
click at [1052, 228] on select "Desechar campo Cliente: nombre Cliente: DNI Cliente: Email Cliente: Dirección C…" at bounding box center [1011, 231] width 150 height 19
select select "dismiss"
click at [936, 222] on select "Desechar campo Cliente: nombre Cliente: DNI Cliente: Email Cliente: Dirección C…" at bounding box center [1011, 231] width 150 height 19
click at [1207, 227] on select "Desechar campo Cliente: nombre Cliente: DNI Cliente: Email Cliente: Dirección C…" at bounding box center [1173, 231] width 150 height 19
select select "amount"
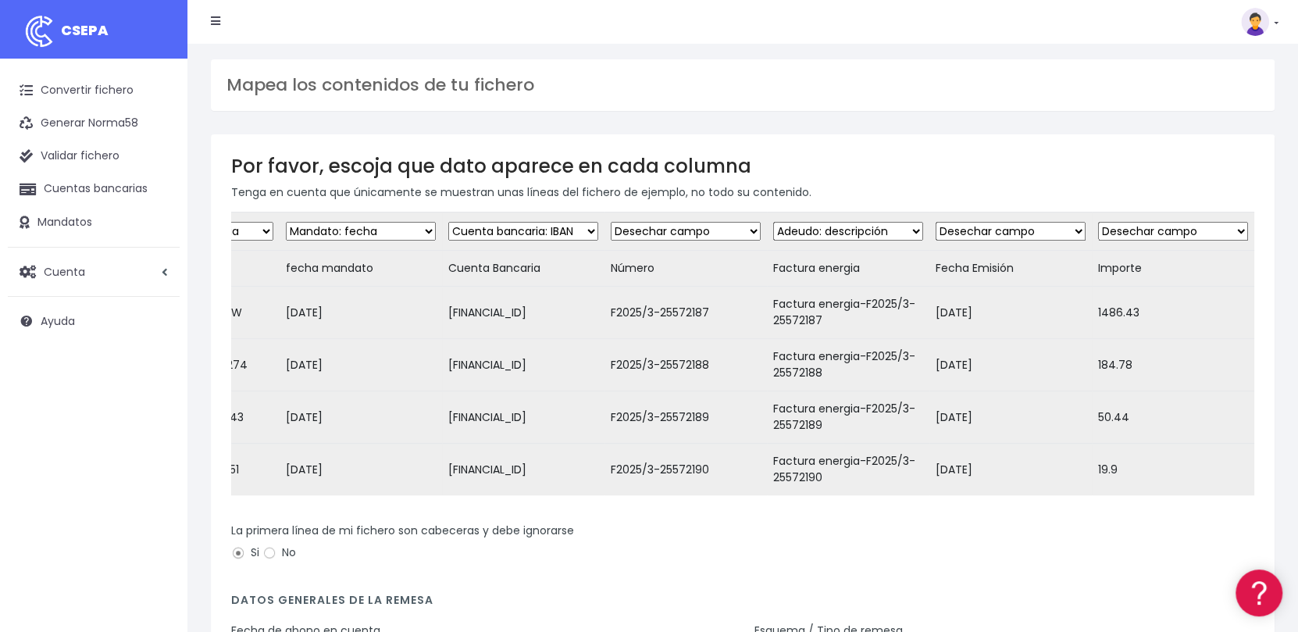
click at [1098, 222] on select "Desechar campo Cliente: nombre Cliente: DNI Cliente: Email Cliente: Dirección C…" at bounding box center [1173, 231] width 150 height 19
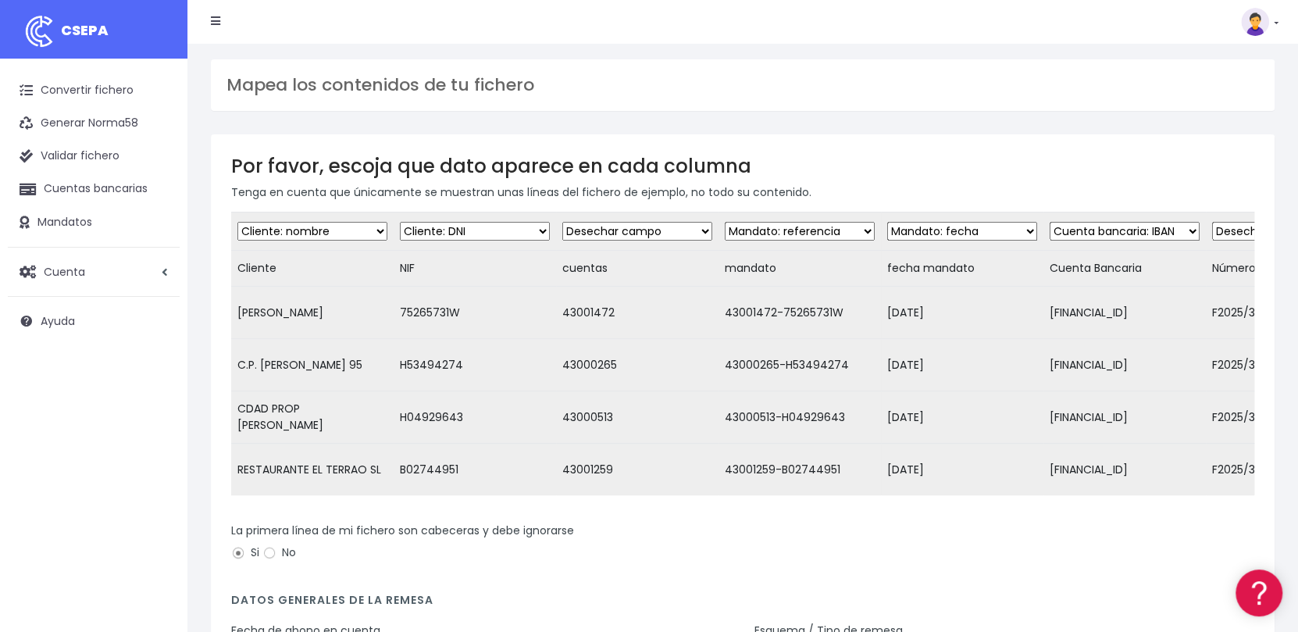
scroll to position [230, 0]
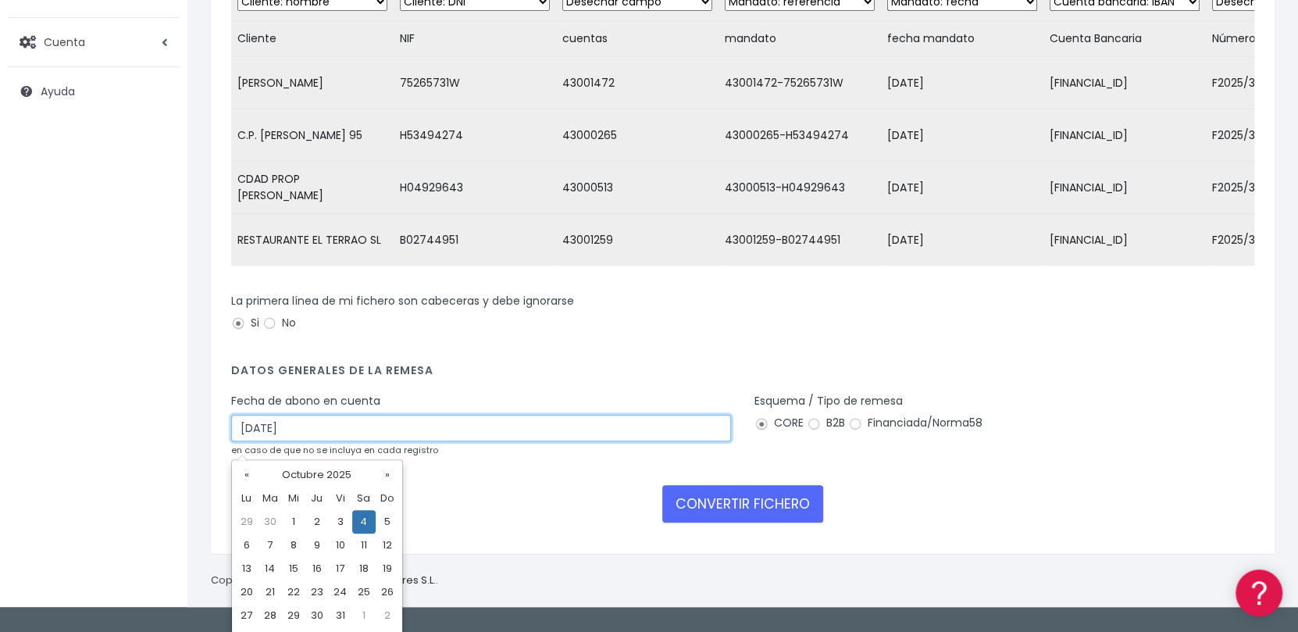
click at [518, 441] on input "04/10/2025" at bounding box center [481, 428] width 500 height 27
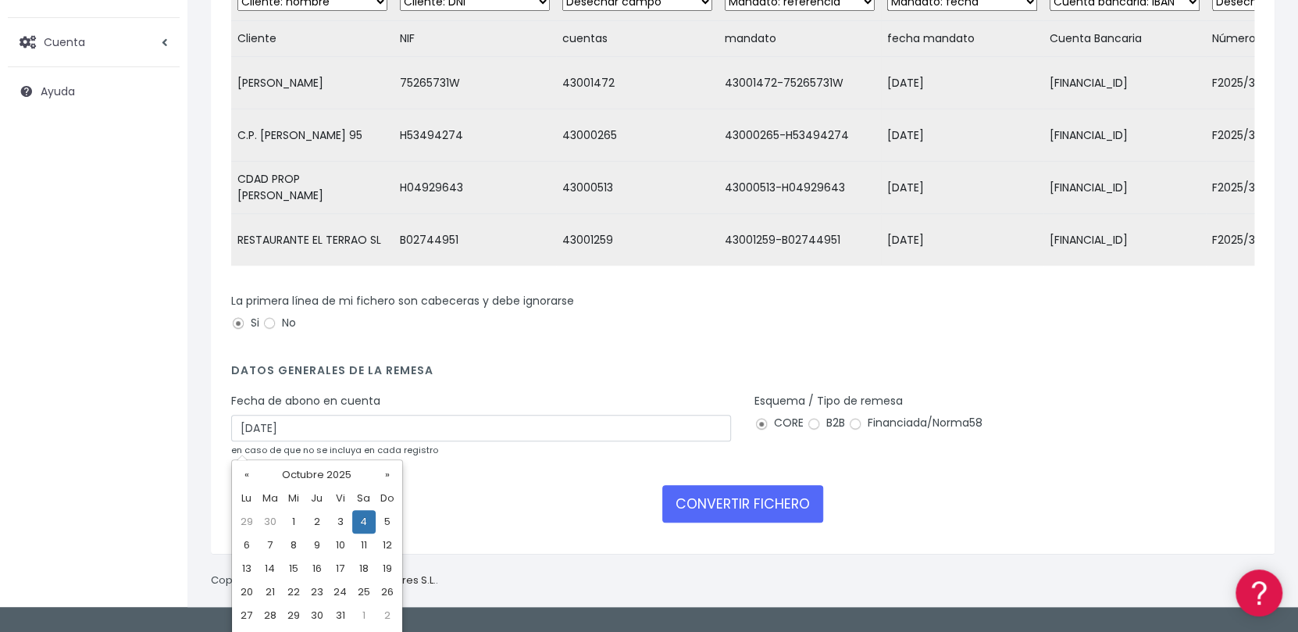
click at [334, 521] on td "3" at bounding box center [340, 521] width 23 height 23
type input "03/10/2025"
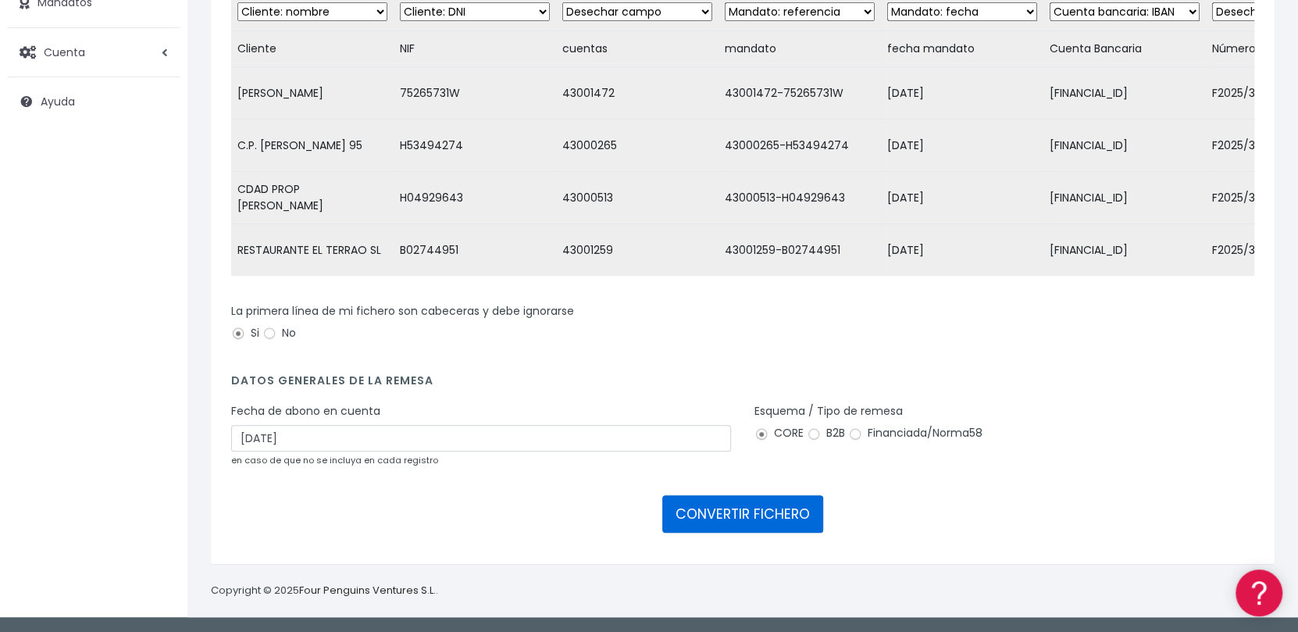
click at [723, 496] on form "Desechar campo Cliente: nombre Cliente: DNI Cliente: Email Cliente: Dirección C…" at bounding box center [742, 267] width 1023 height 551
click at [723, 505] on button "CONVERTIR FICHERO" at bounding box center [742, 513] width 161 height 37
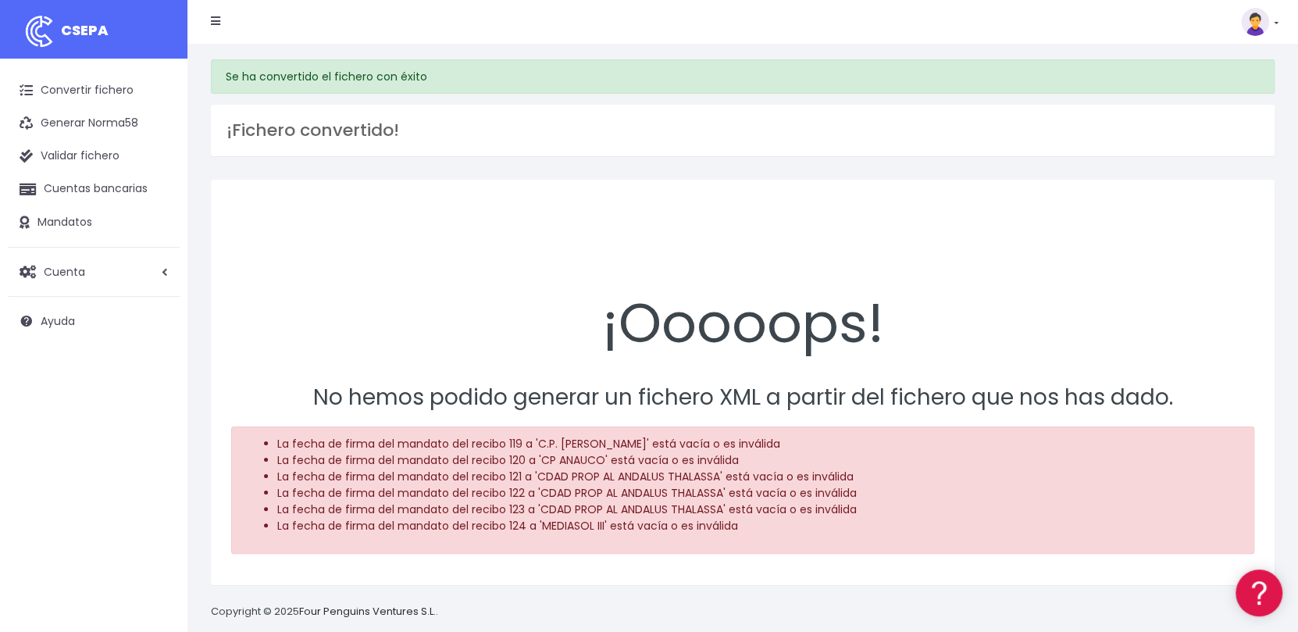
click at [79, 34] on span "CSEPA" at bounding box center [85, 30] width 48 height 20
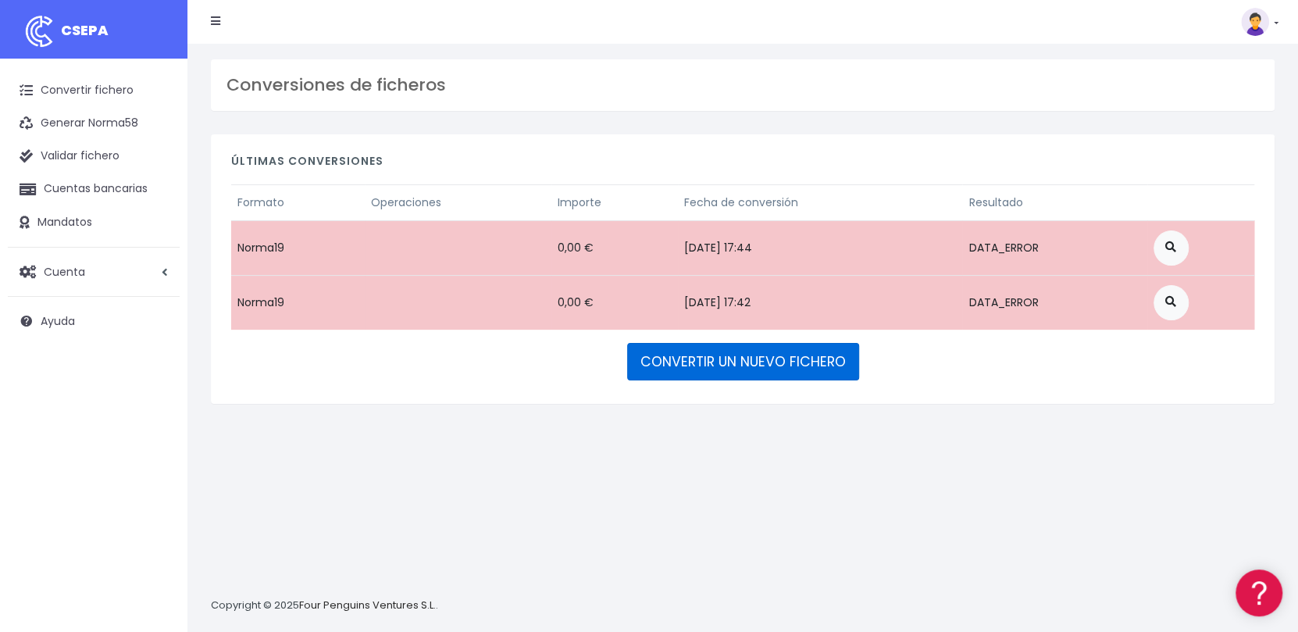
click at [734, 362] on link "CONVERTIR UN NUEVO FICHERO" at bounding box center [743, 361] width 232 height 37
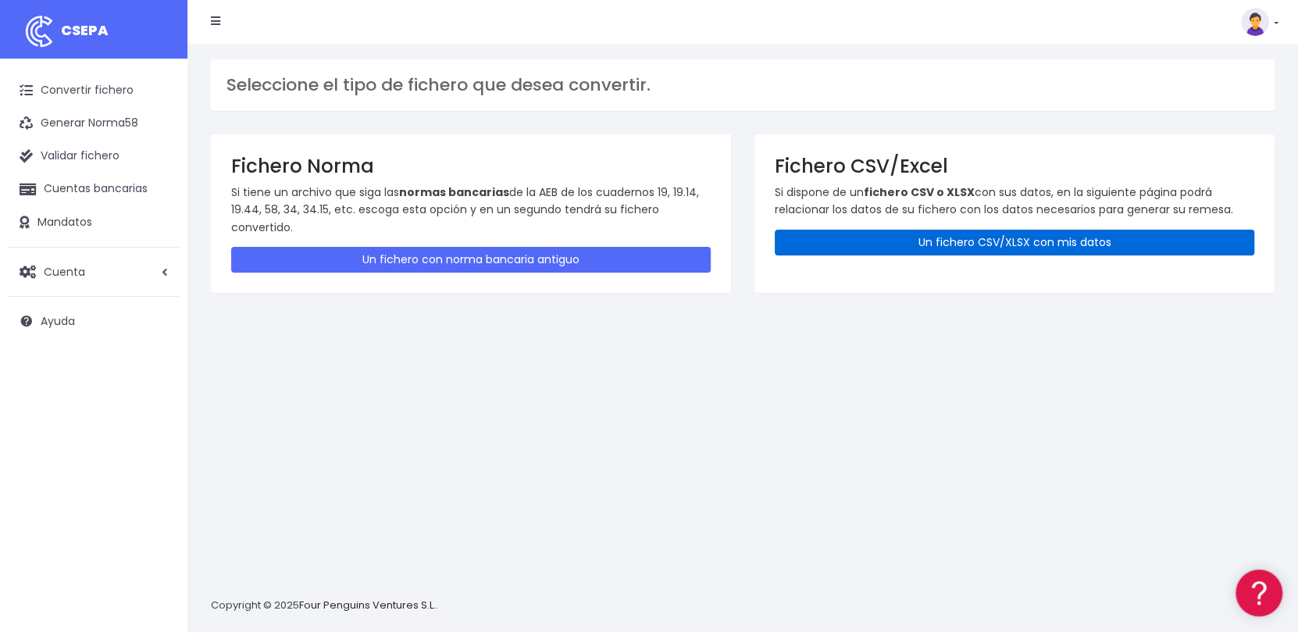
click at [1114, 230] on link "Un fichero CSV/XLSX con mis datos" at bounding box center [1015, 243] width 480 height 26
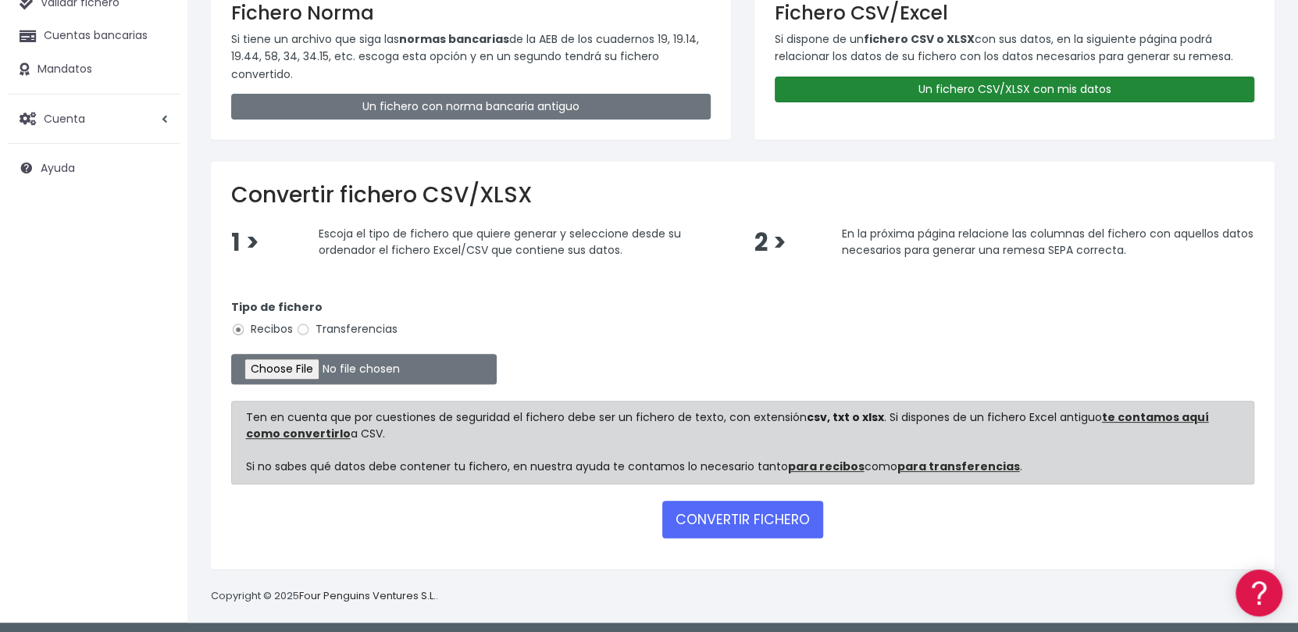
scroll to position [156, 0]
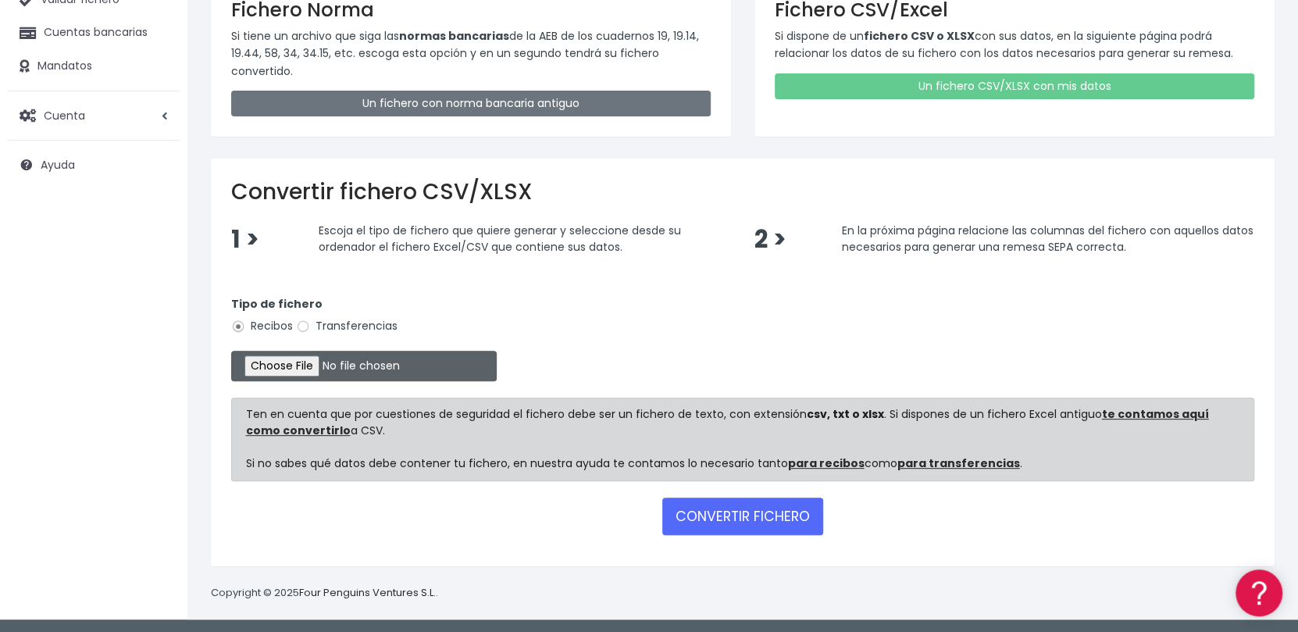
click at [327, 366] on input "file" at bounding box center [364, 366] width 266 height 30
type input "C:\fakepath\Remesa Gestion Septiembre 02-10-25.xlsx"
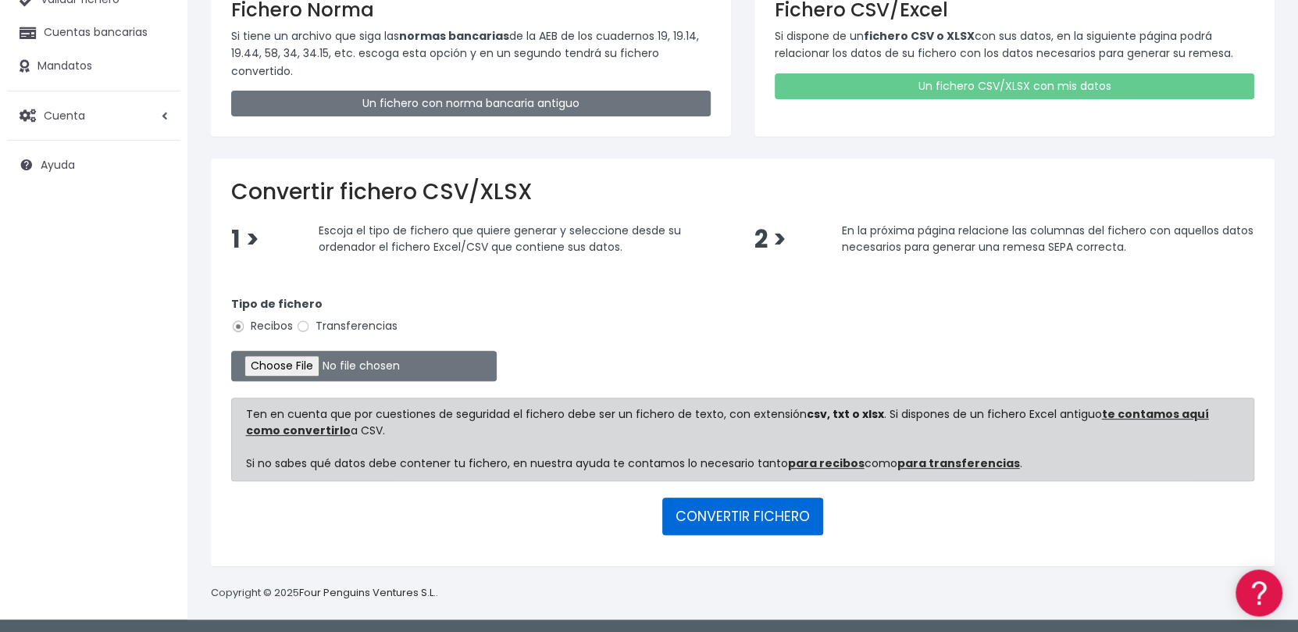
click at [713, 509] on button "CONVERTIR FICHERO" at bounding box center [742, 516] width 161 height 37
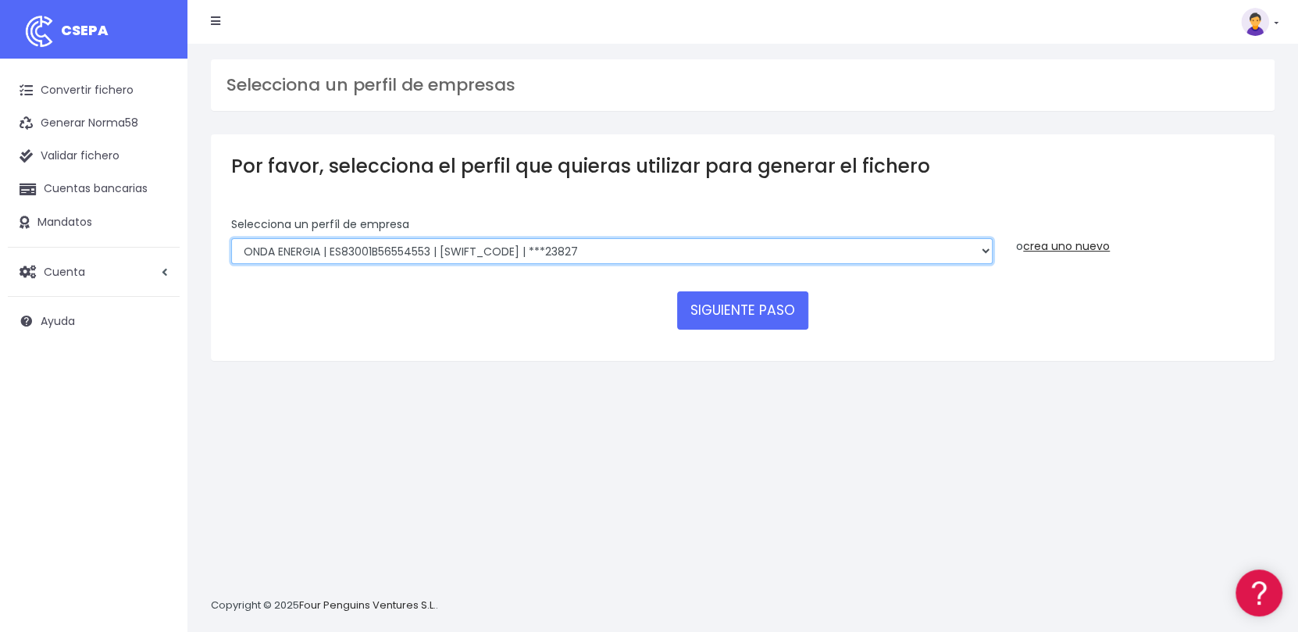
drag, startPoint x: 705, startPoint y: 241, endPoint x: 696, endPoint y: 251, distance: 13.3
click at [705, 241] on select "ONDA ENERGIA | ES83001B56554553 | [SWIFT_CODE] | ***23827 AICAVE | ES18001B1973…" at bounding box center [612, 251] width 762 height 27
select select "2848"
click at [231, 238] on select "ONDA ENERGIA | ES83001B56554553 | CCRIES2AXXX | ***23827 AICAVE | ES18001B19731…" at bounding box center [612, 251] width 762 height 27
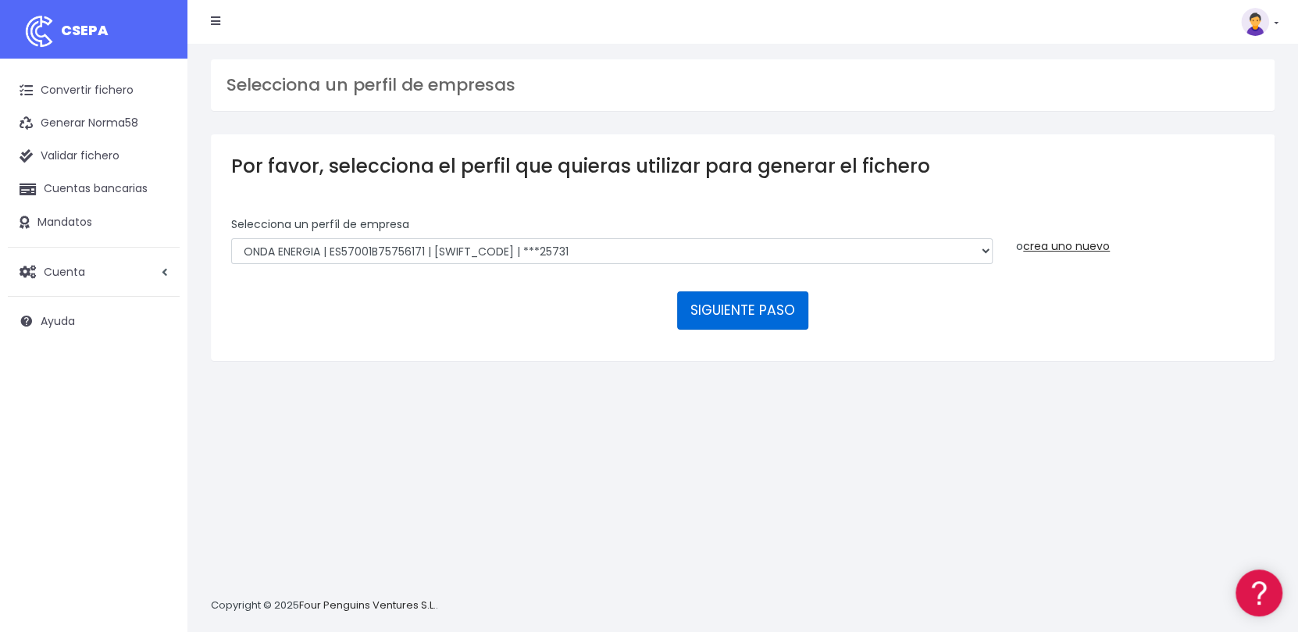
click at [734, 309] on button "SIGUIENTE PASO" at bounding box center [742, 309] width 131 height 37
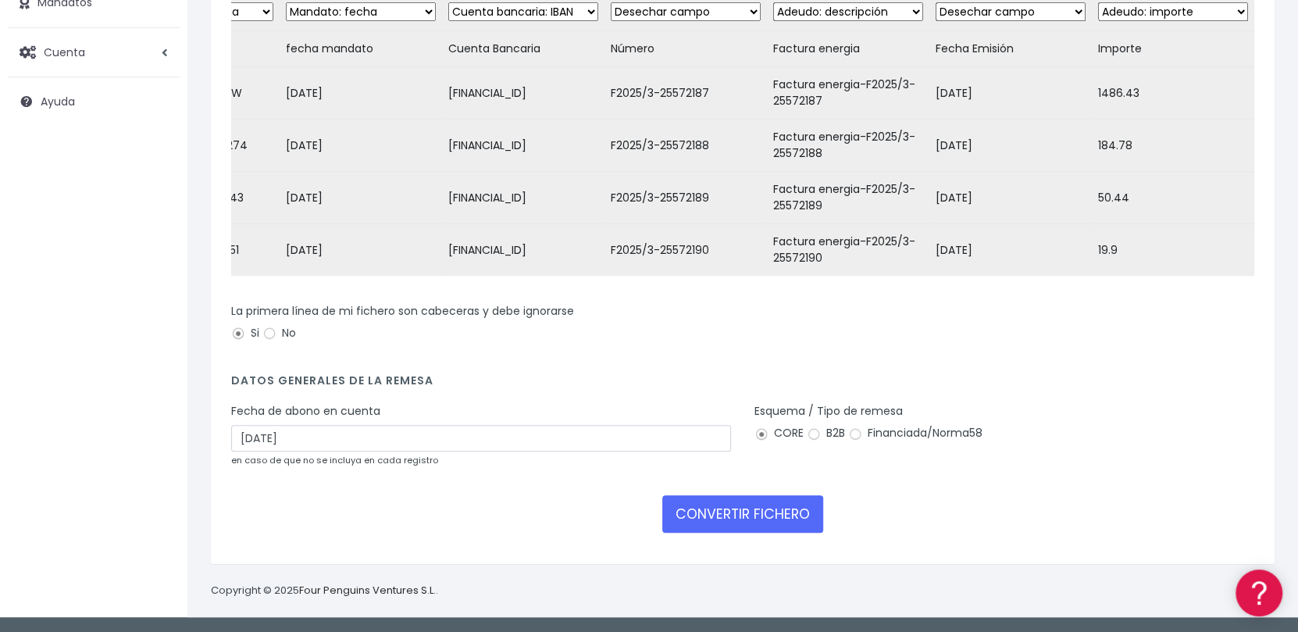
scroll to position [230, 0]
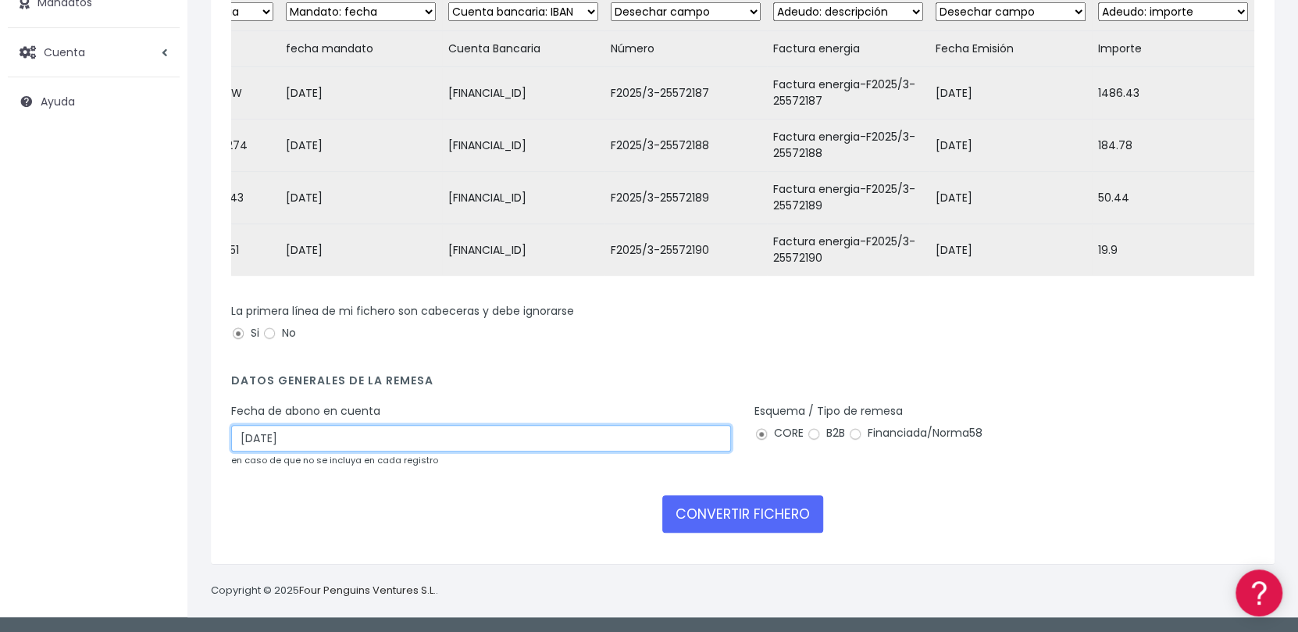
click at [556, 437] on input "[DATE]" at bounding box center [481, 438] width 500 height 27
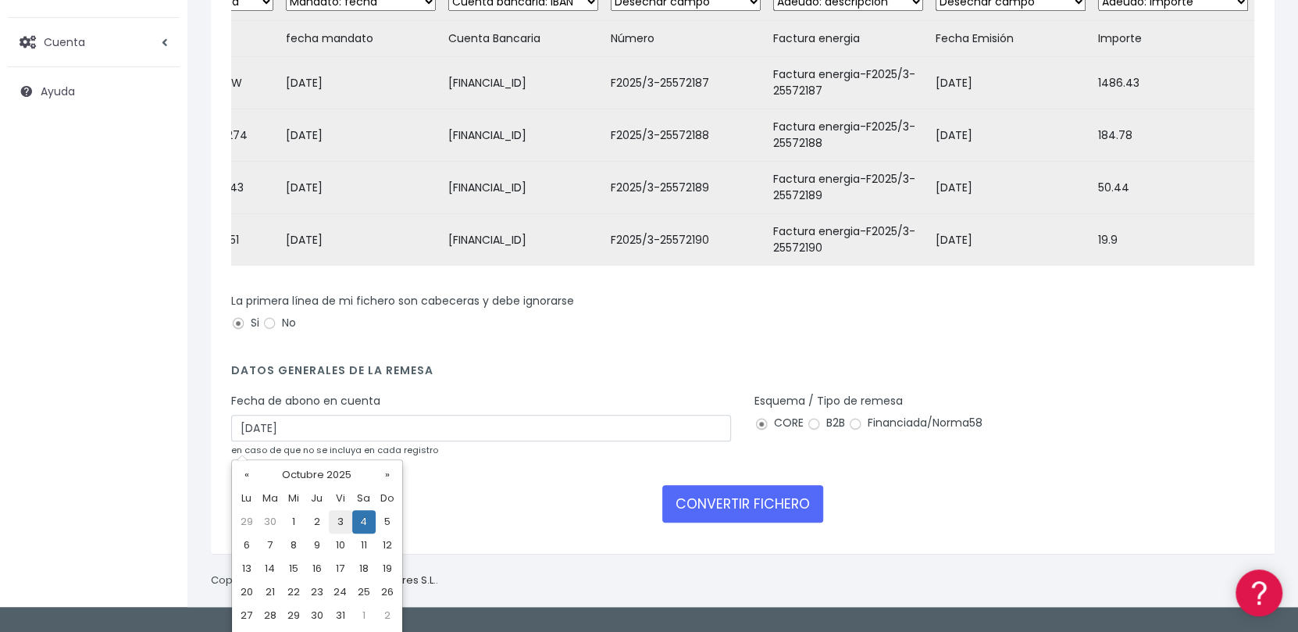
click at [337, 517] on td "3" at bounding box center [340, 521] width 23 height 23
type input "[DATE]"
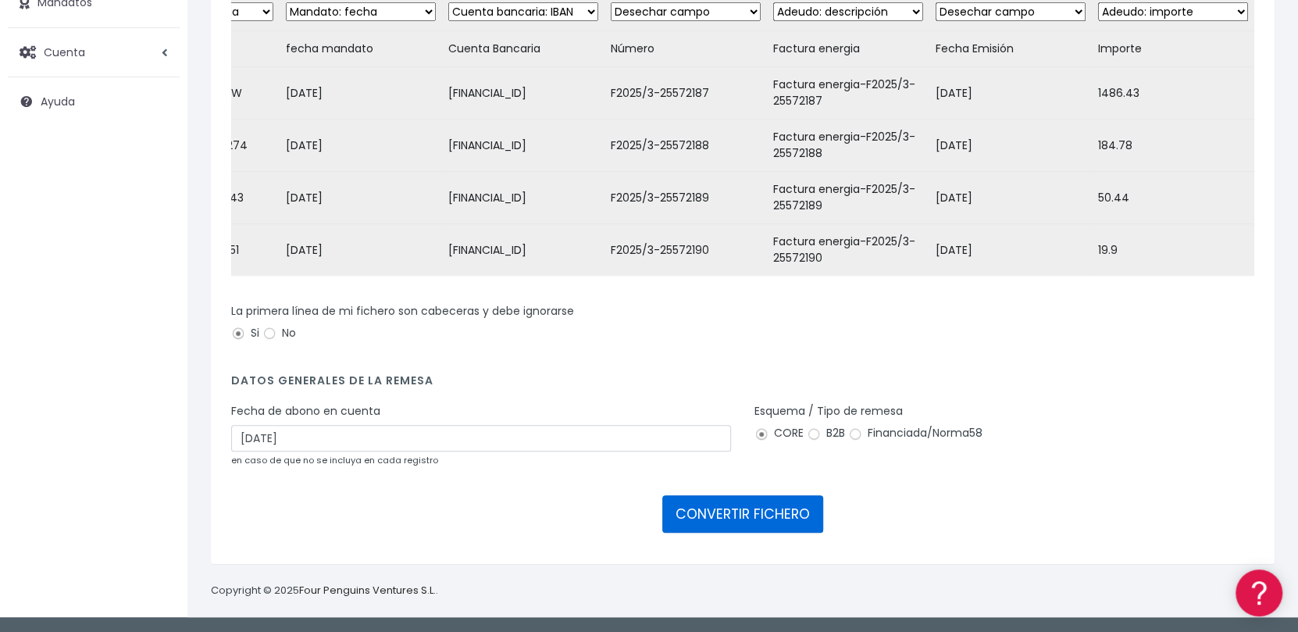
click at [769, 513] on button "CONVERTIR FICHERO" at bounding box center [742, 513] width 161 height 37
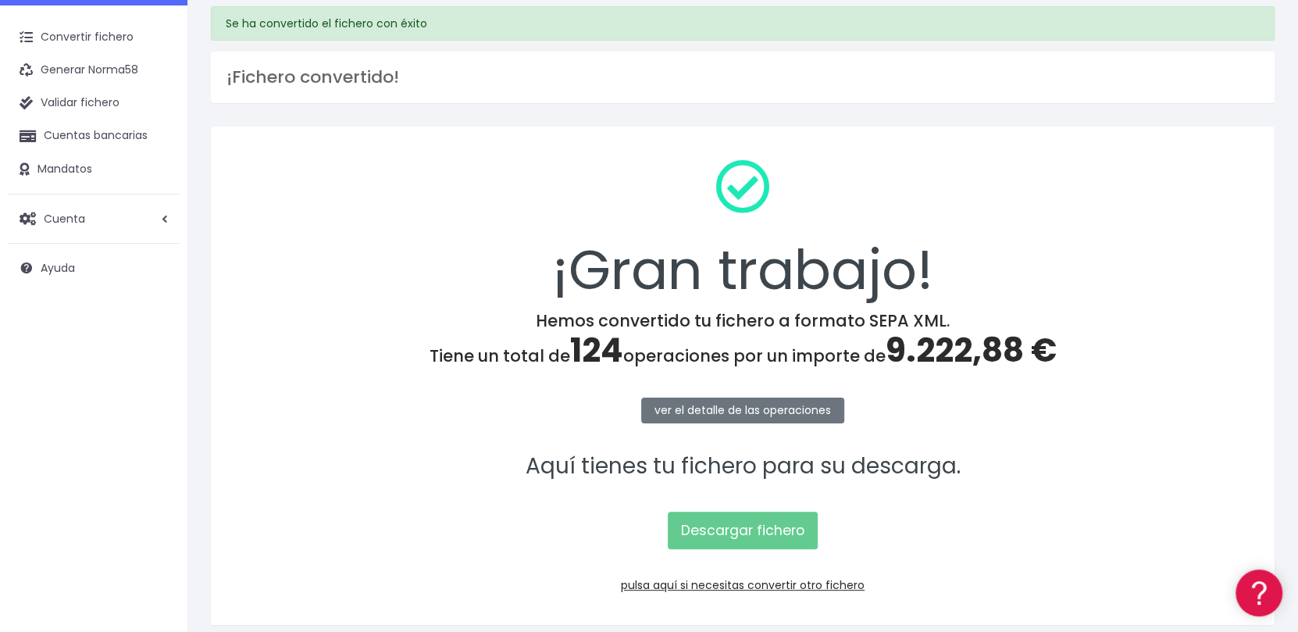
scroll to position [112, 0]
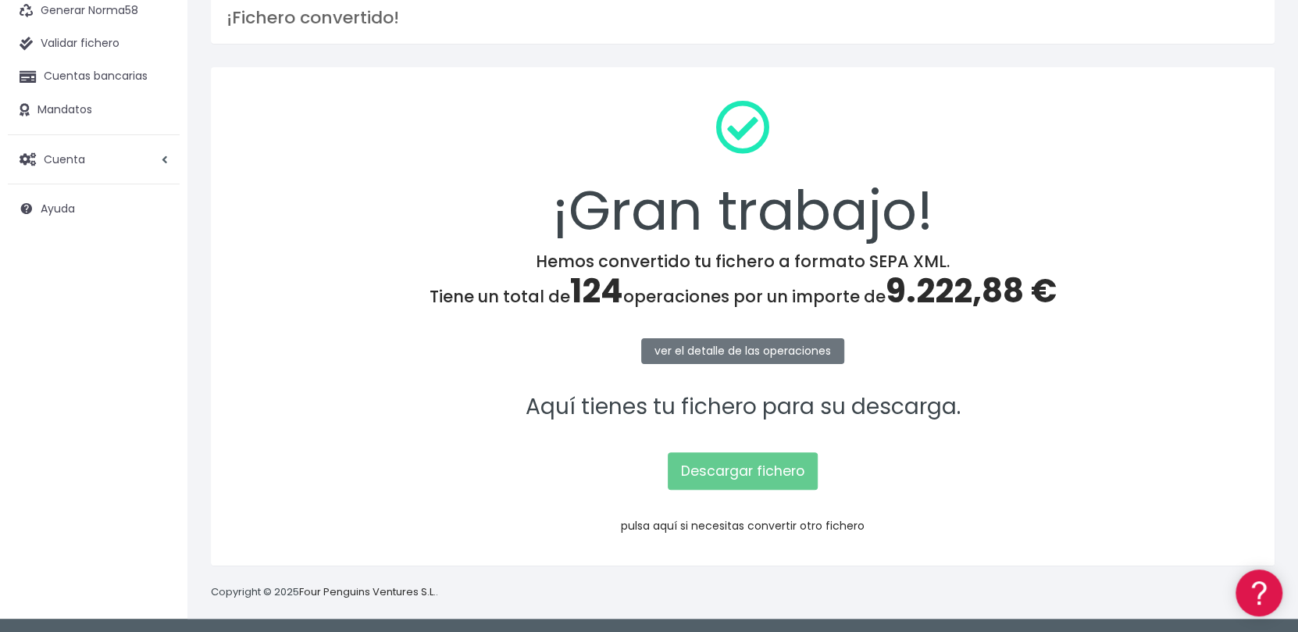
click at [703, 526] on link "pulsa aquí si necesitas convertir otro fichero" at bounding box center [743, 526] width 244 height 16
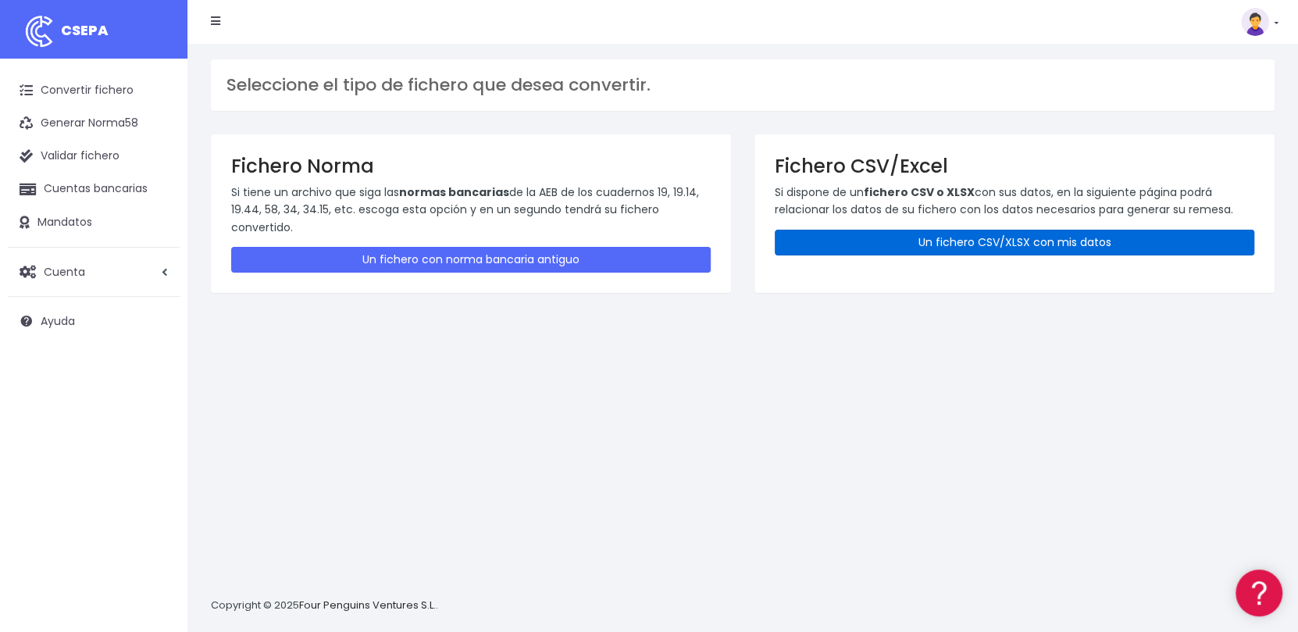
click at [949, 239] on link "Un fichero CSV/XLSX con mis datos" at bounding box center [1015, 243] width 480 height 26
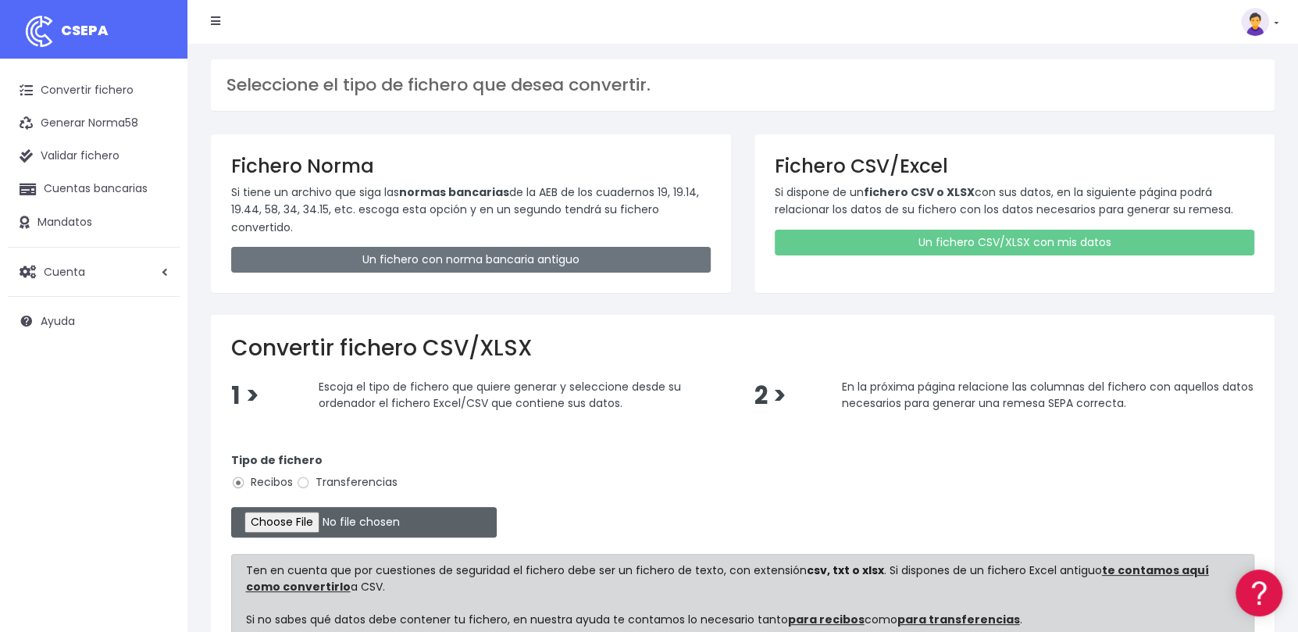
click at [327, 519] on input "file" at bounding box center [364, 522] width 266 height 30
type input "C:\fakepath\Remesa Gestion Septiembre 02-10-25.xlsx"
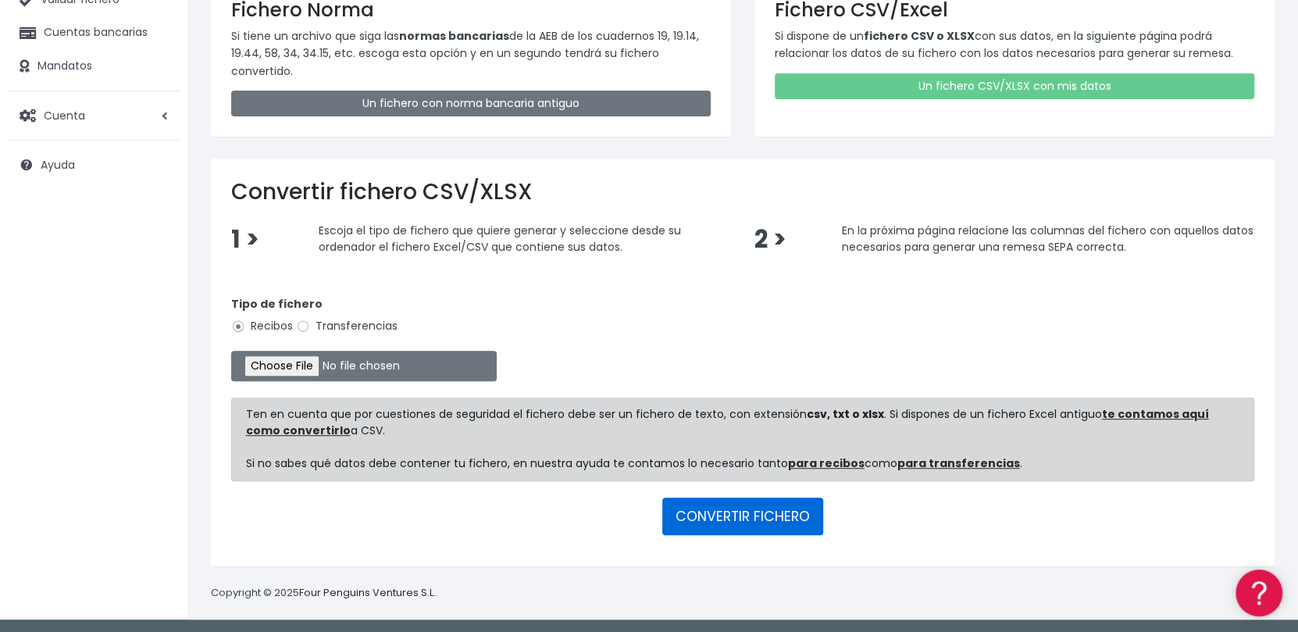
click at [739, 517] on button "CONVERTIR FICHERO" at bounding box center [742, 516] width 161 height 37
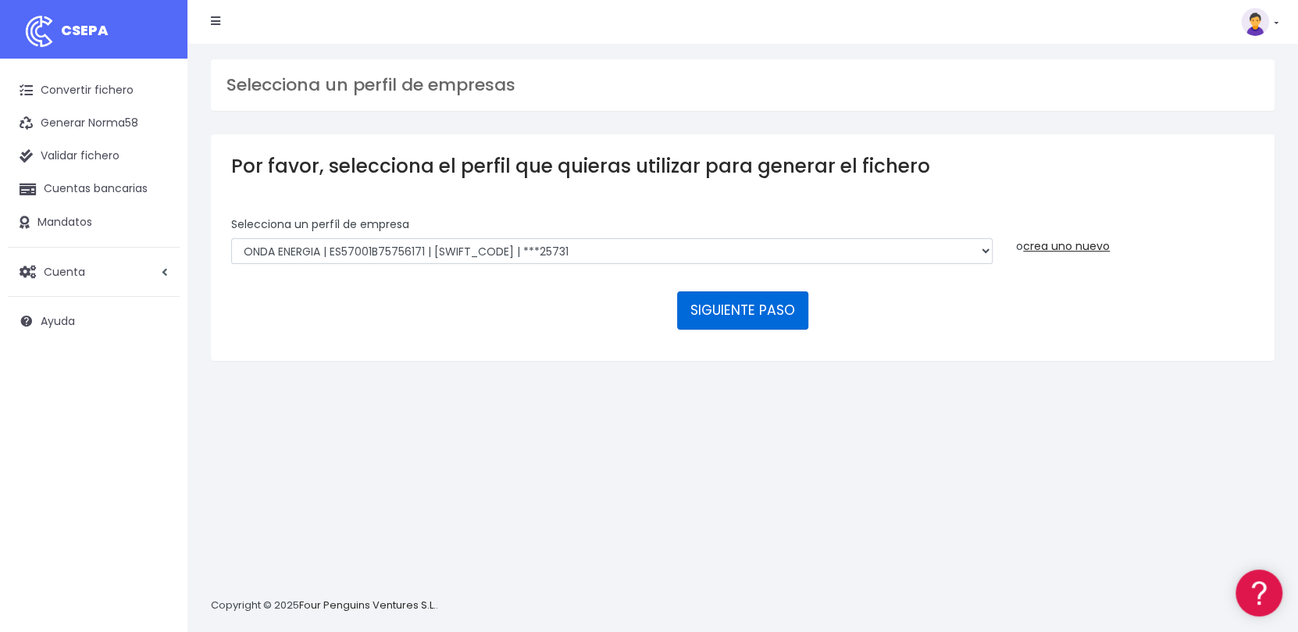
click at [705, 299] on button "SIGUIENTE PASO" at bounding box center [742, 309] width 131 height 37
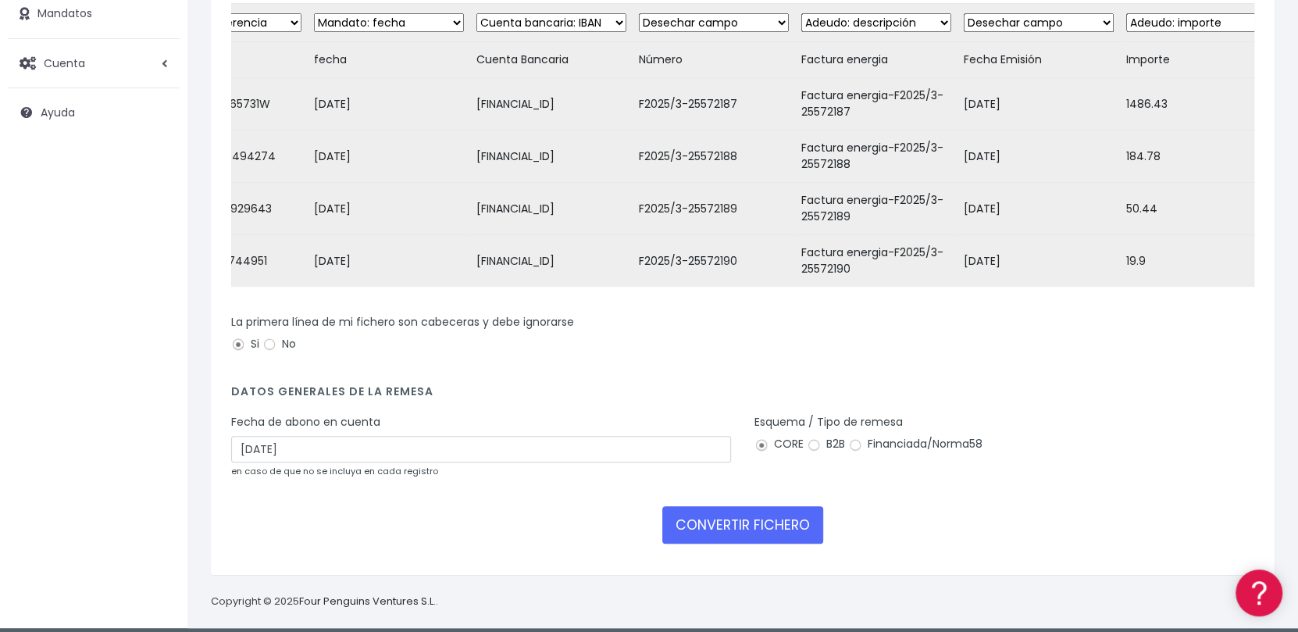
scroll to position [230, 0]
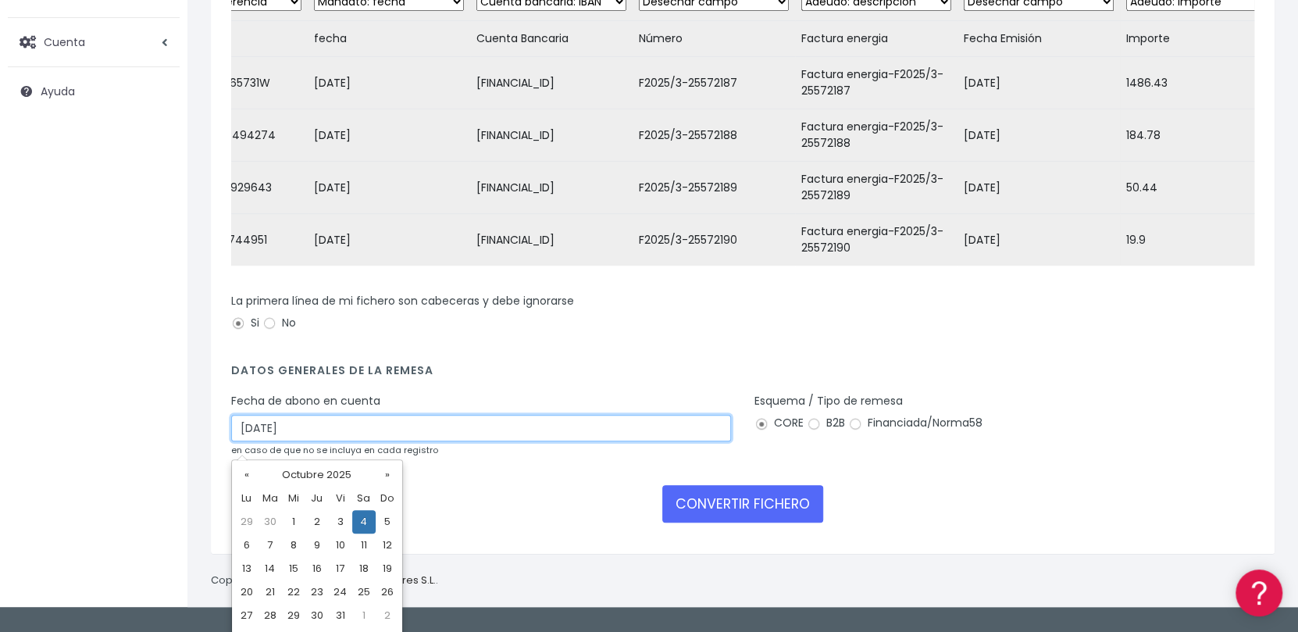
click at [481, 441] on input "04/10/2025" at bounding box center [481, 428] width 500 height 27
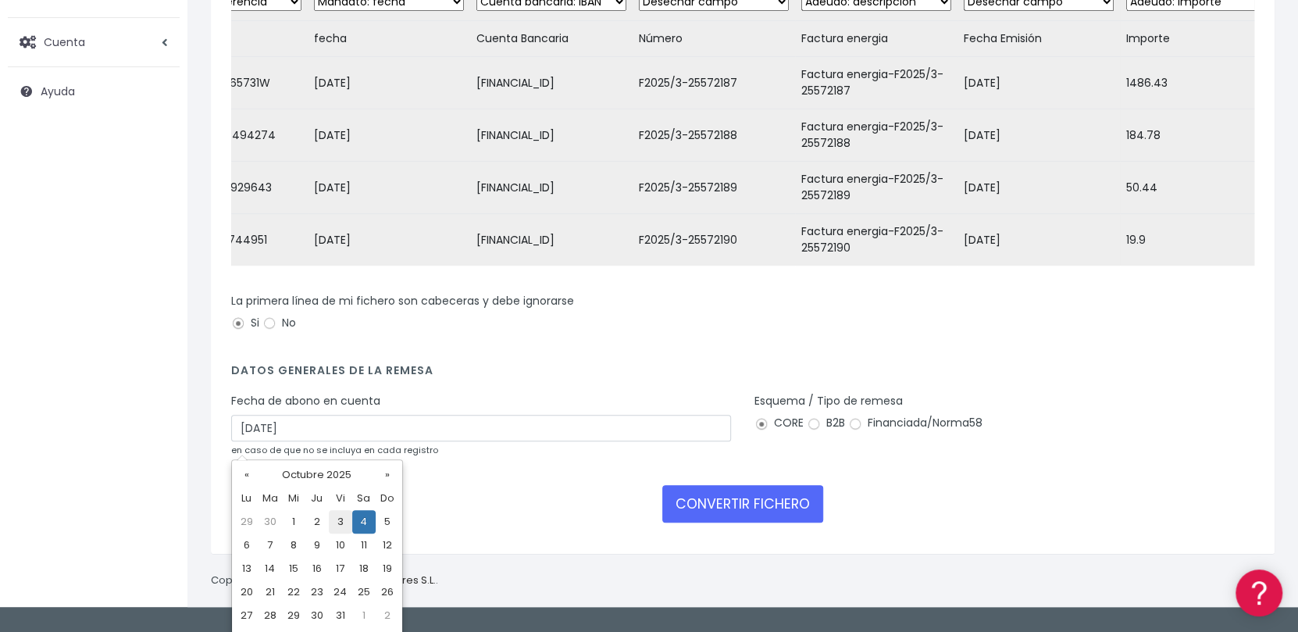
click at [342, 524] on td "3" at bounding box center [340, 521] width 23 height 23
type input "03/10/2025"
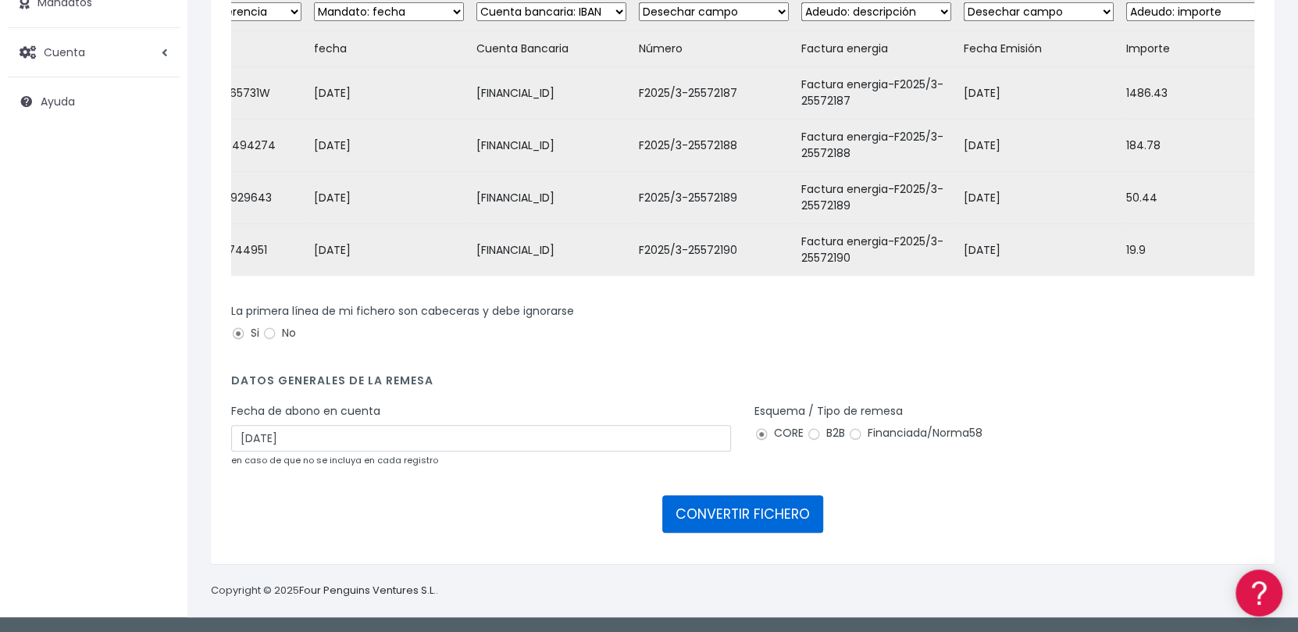
click at [698, 512] on button "CONVERTIR FICHERO" at bounding box center [742, 513] width 161 height 37
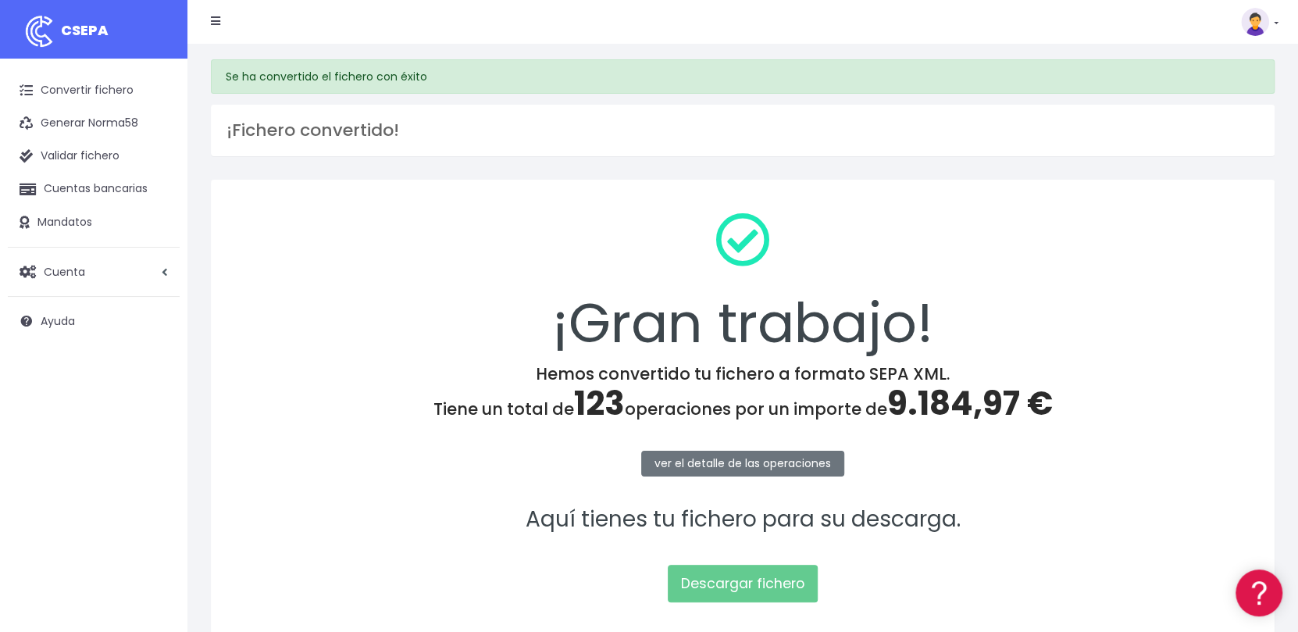
scroll to position [112, 0]
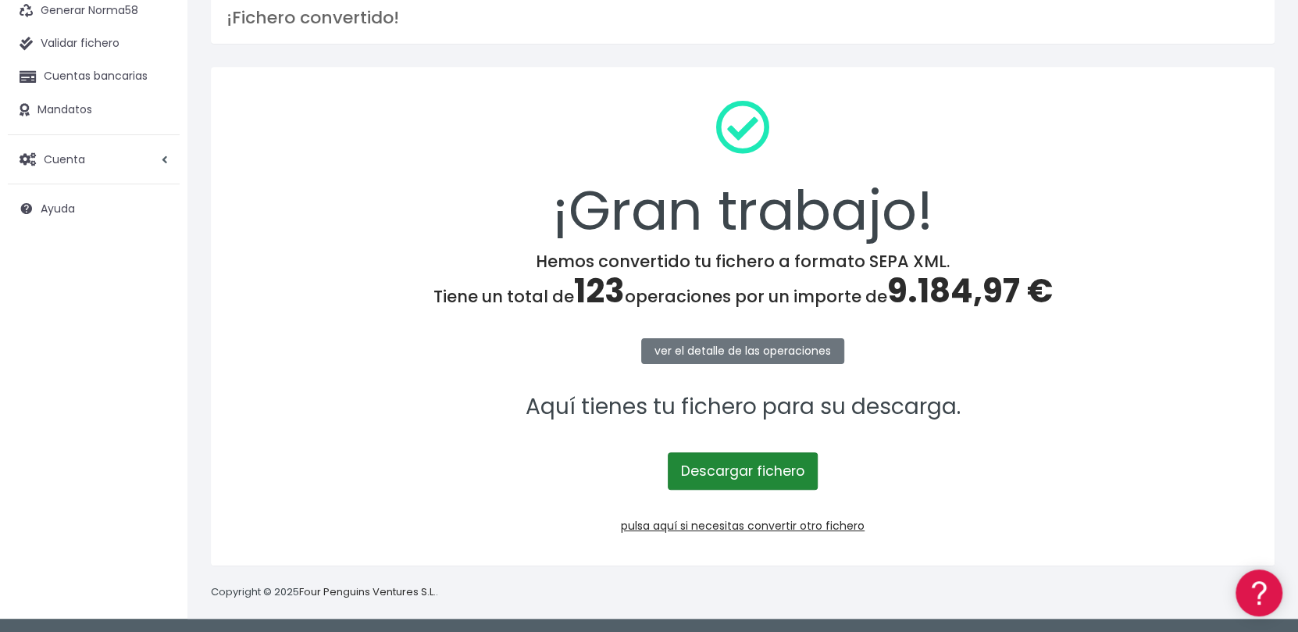
click at [728, 466] on link "Descargar fichero" at bounding box center [743, 470] width 150 height 37
